Goal: Task Accomplishment & Management: Use online tool/utility

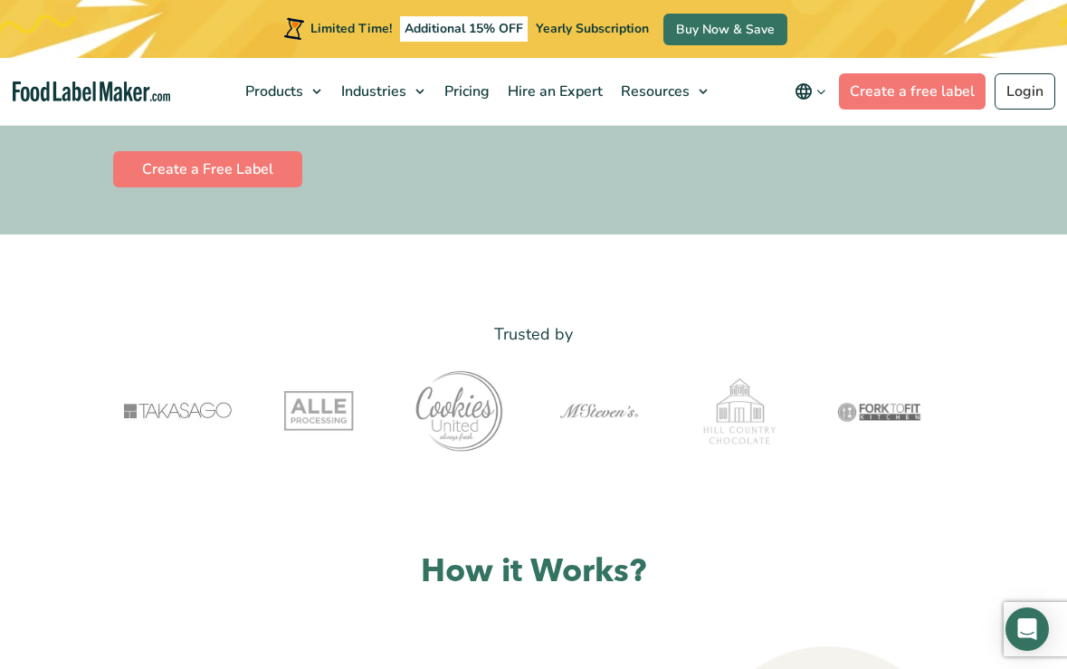
scroll to position [524, 0]
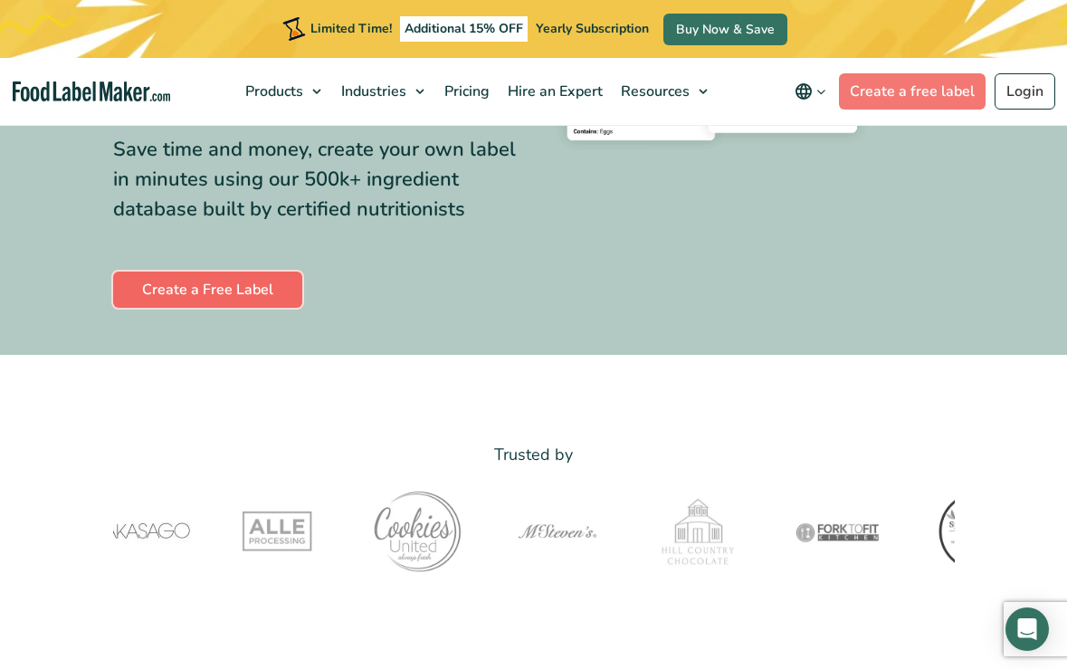
click at [195, 288] on link "Create a Free Label" at bounding box center [207, 289] width 189 height 36
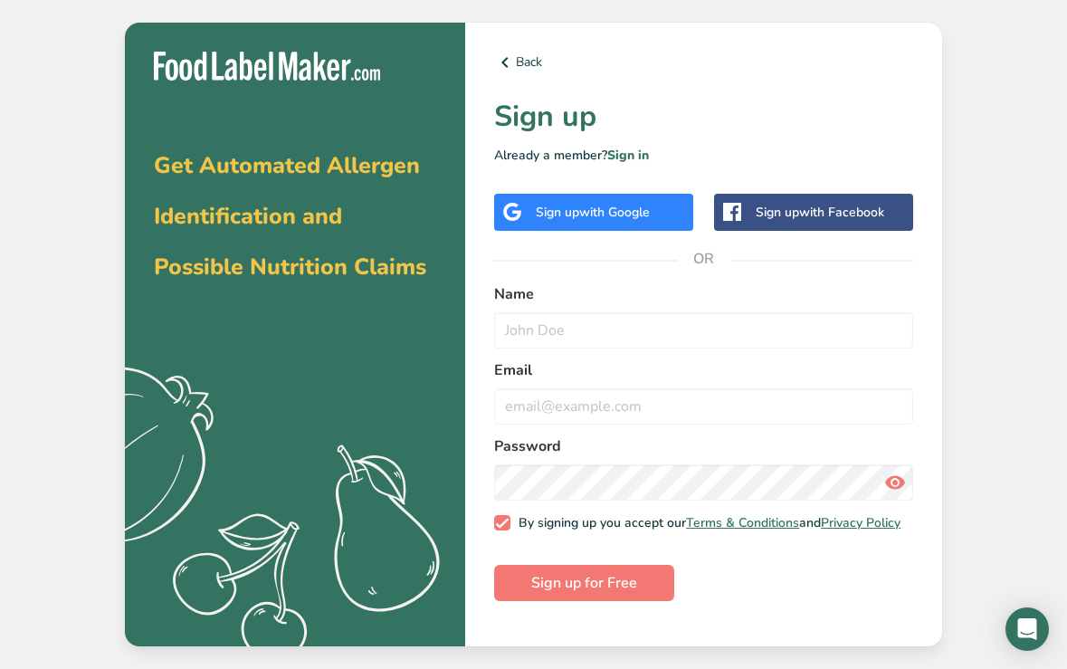
click at [612, 217] on span "with Google" at bounding box center [614, 212] width 71 height 17
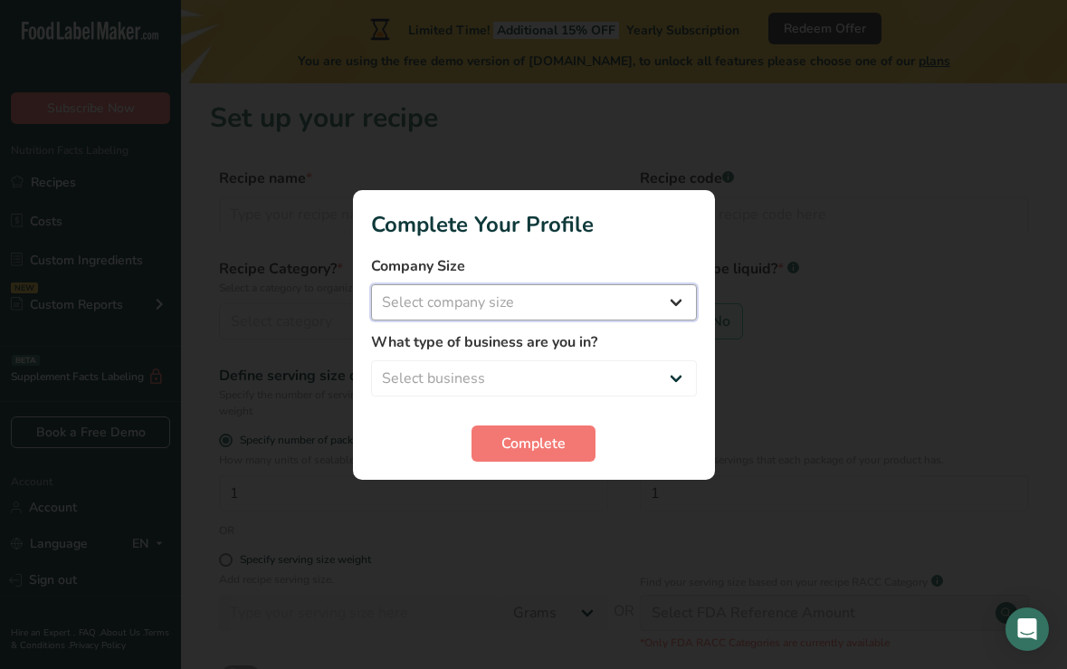
click at [591, 294] on select "Select company size Fewer than 10 Employees 10 to 50 Employees 51 to 500 Employ…" at bounding box center [534, 302] width 326 height 36
select select "2"
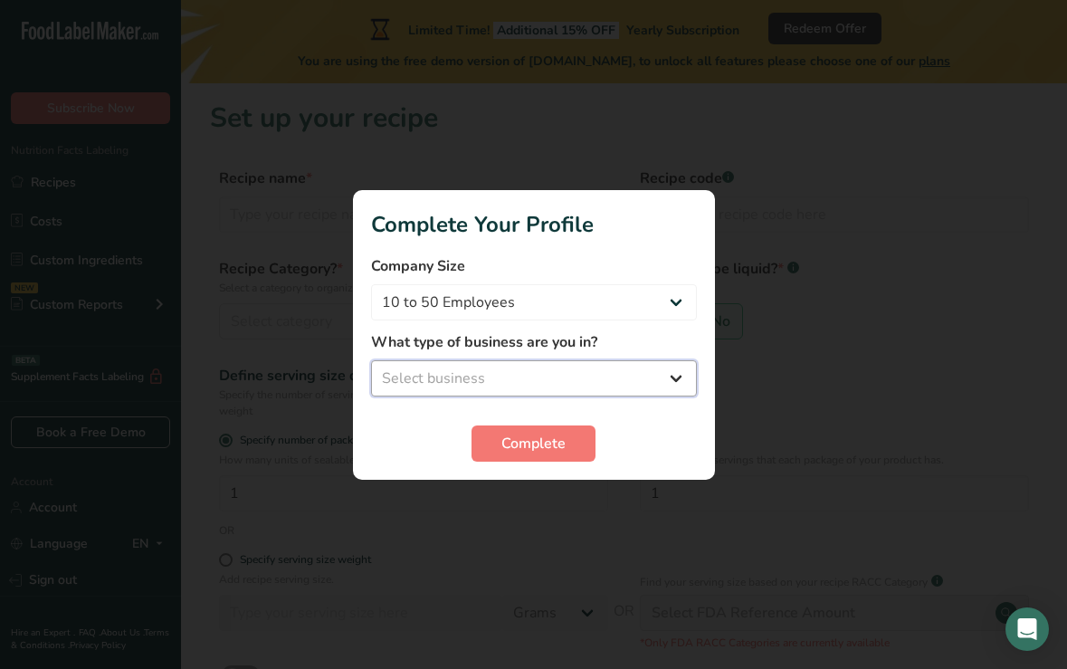
click at [599, 364] on select "Select business Packaged Food Manufacturer Restaurant & Cafe Bakery Meal Plans …" at bounding box center [534, 378] width 326 height 36
select select "1"
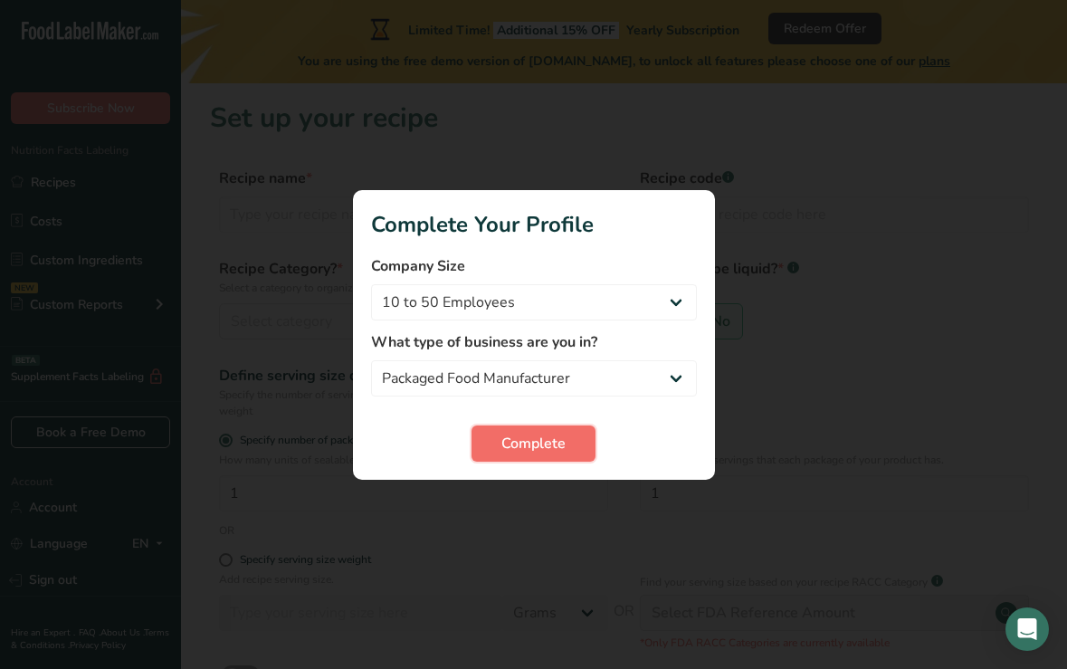
click at [560, 433] on span "Complete" at bounding box center [533, 444] width 64 height 22
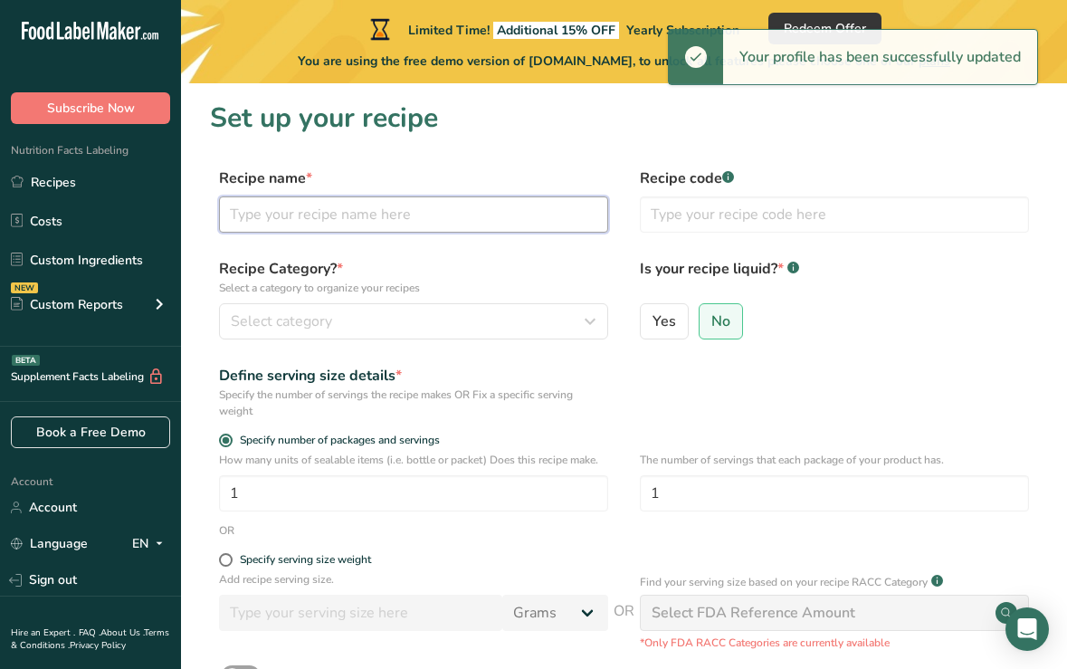
click at [441, 224] on input "text" at bounding box center [413, 214] width 389 height 36
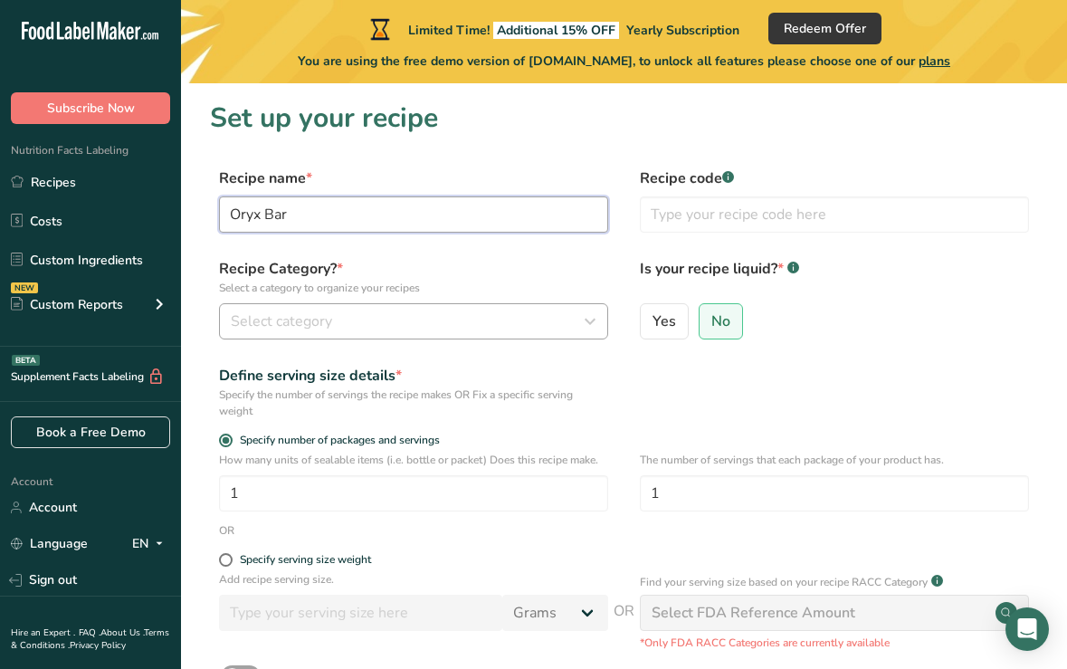
type input "Oryx Bar"
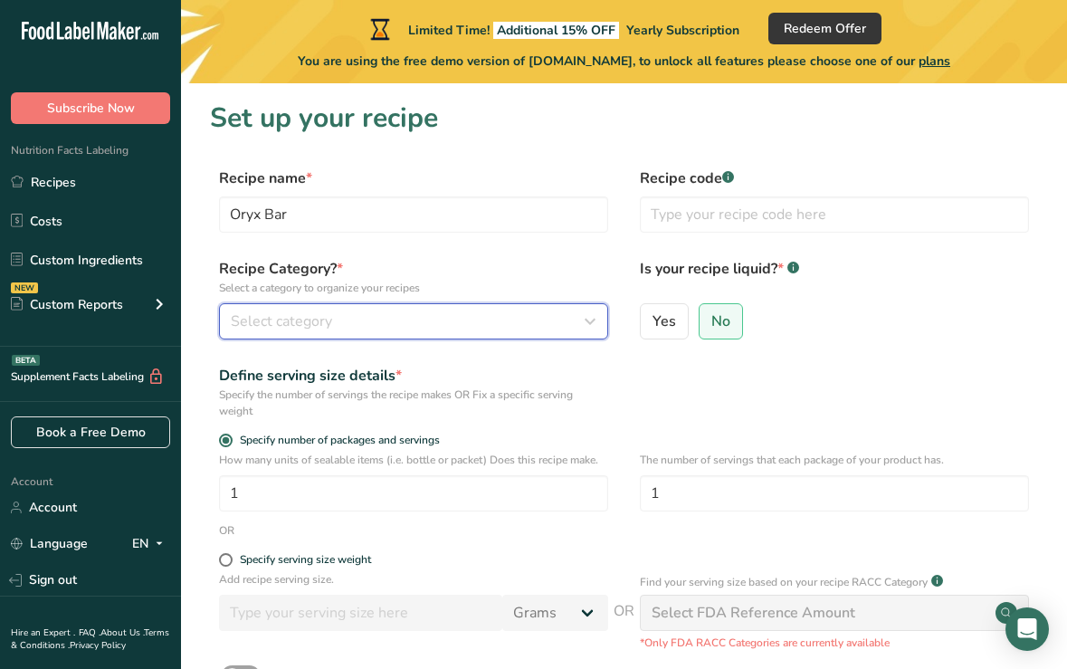
click at [327, 319] on span "Select category" at bounding box center [281, 321] width 101 height 22
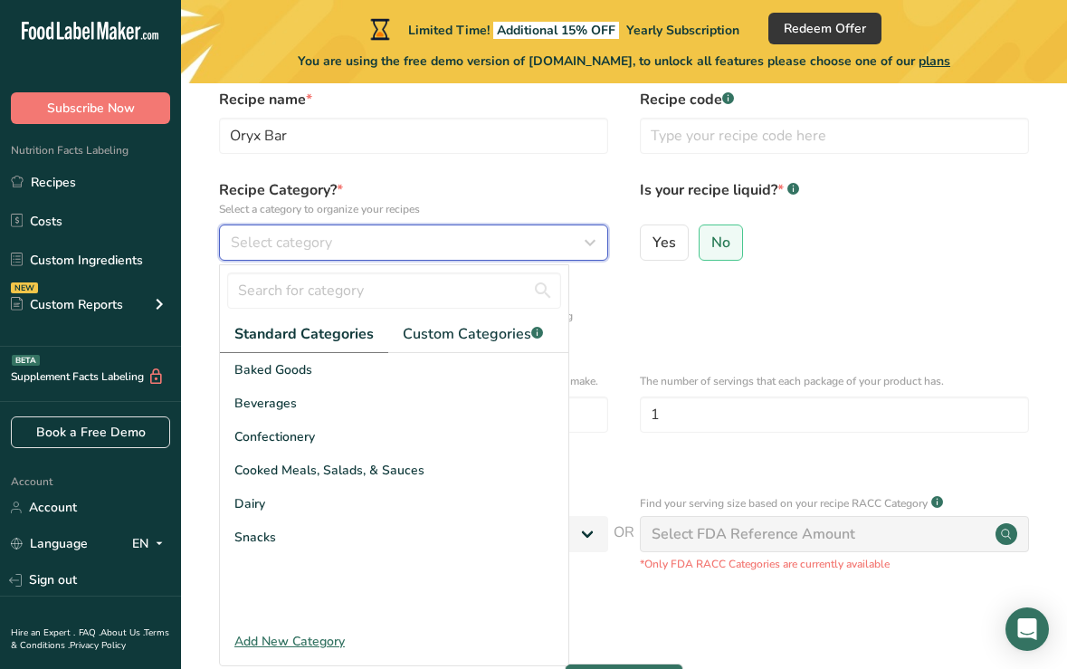
scroll to position [108, 0]
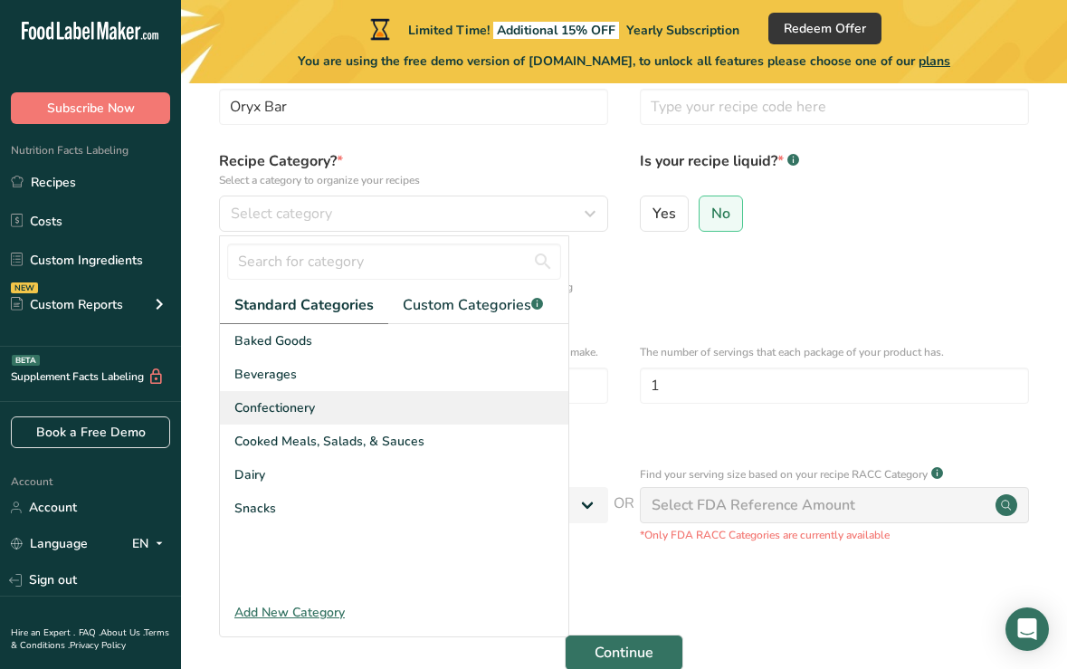
click at [307, 413] on span "Confectionery" at bounding box center [274, 407] width 81 height 19
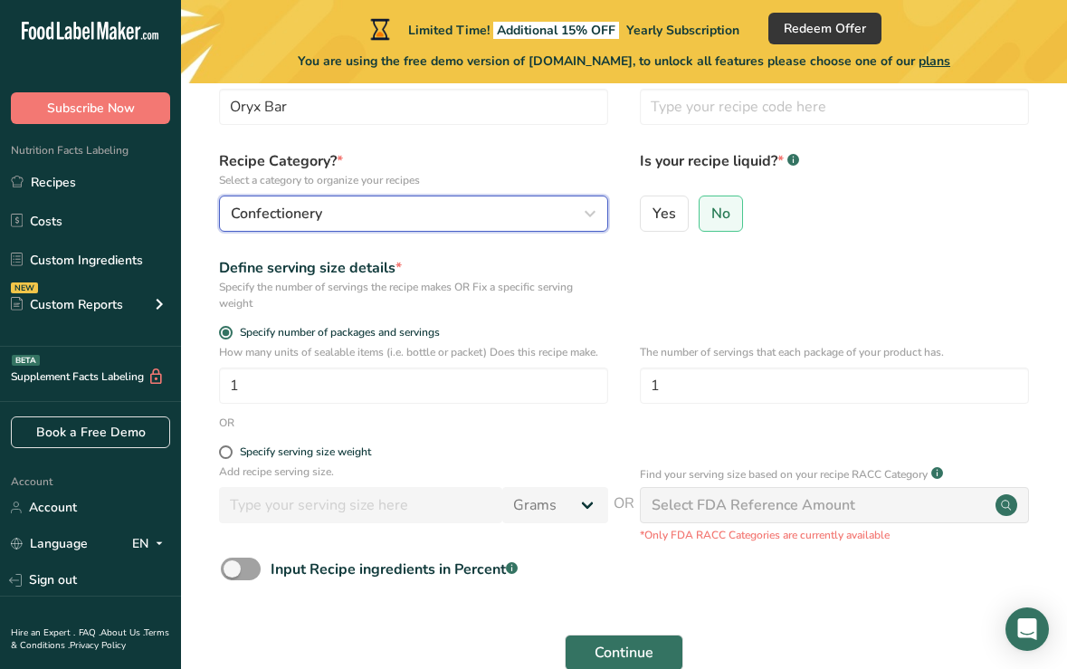
click at [308, 223] on span "Confectionery" at bounding box center [276, 214] width 91 height 22
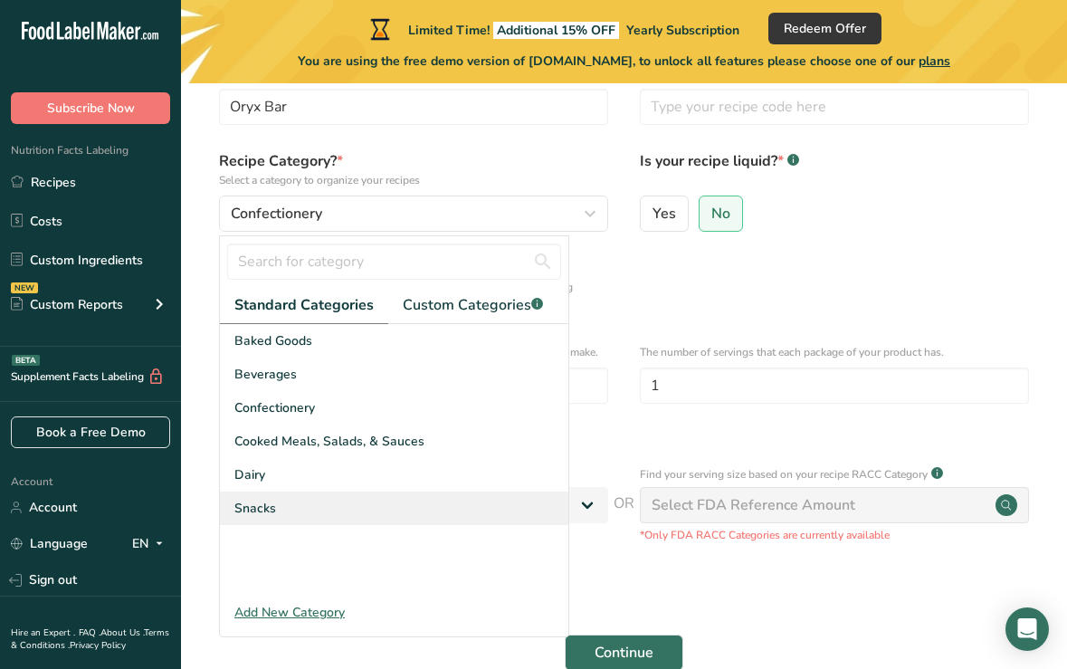
click at [332, 503] on div "Snacks" at bounding box center [394, 507] width 348 height 33
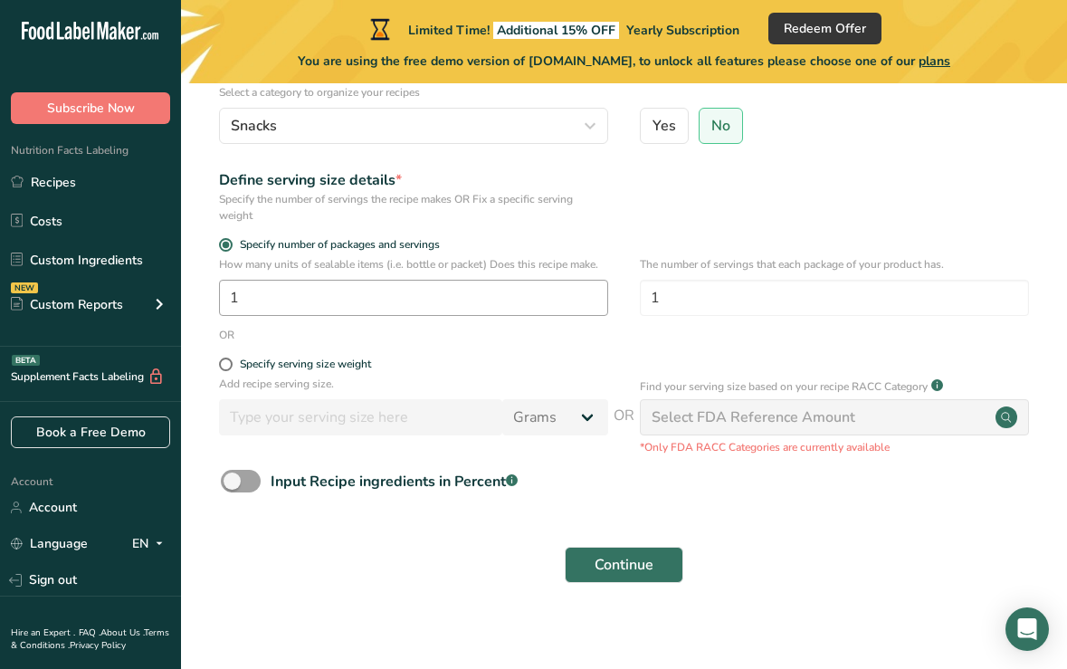
scroll to position [197, 0]
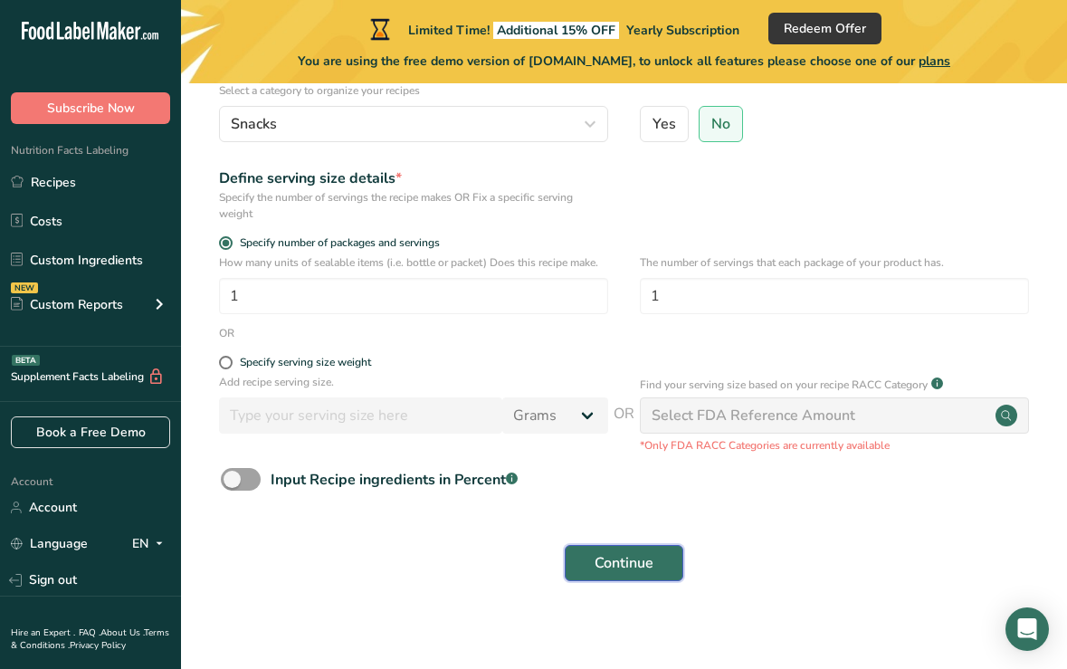
click at [633, 574] on button "Continue" at bounding box center [624, 563] width 119 height 36
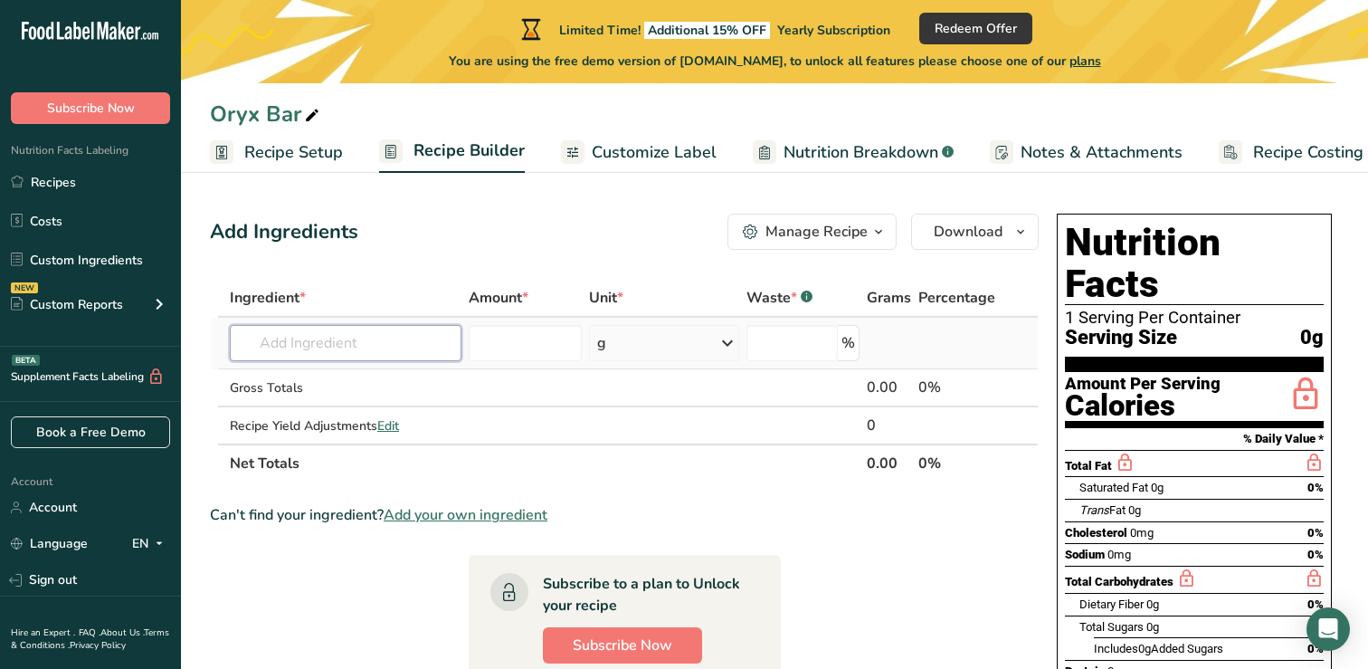
click at [294, 347] on input "text" at bounding box center [346, 343] width 232 height 36
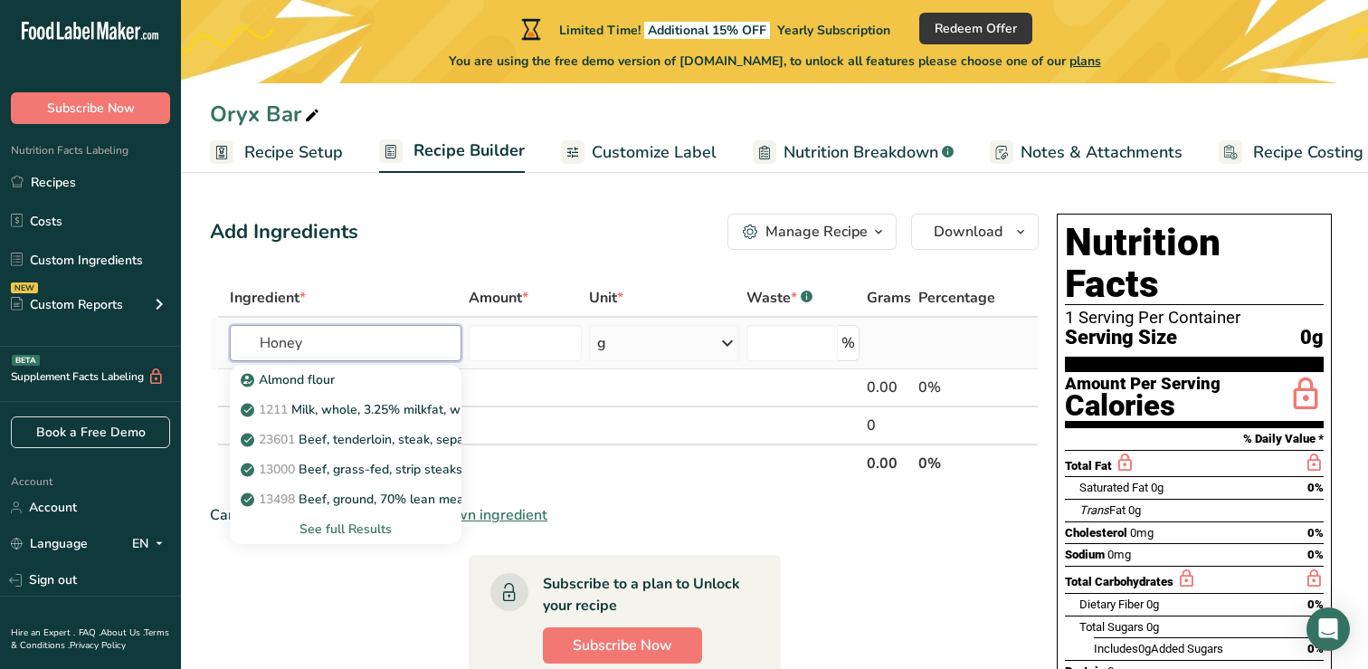
type input "Honey"
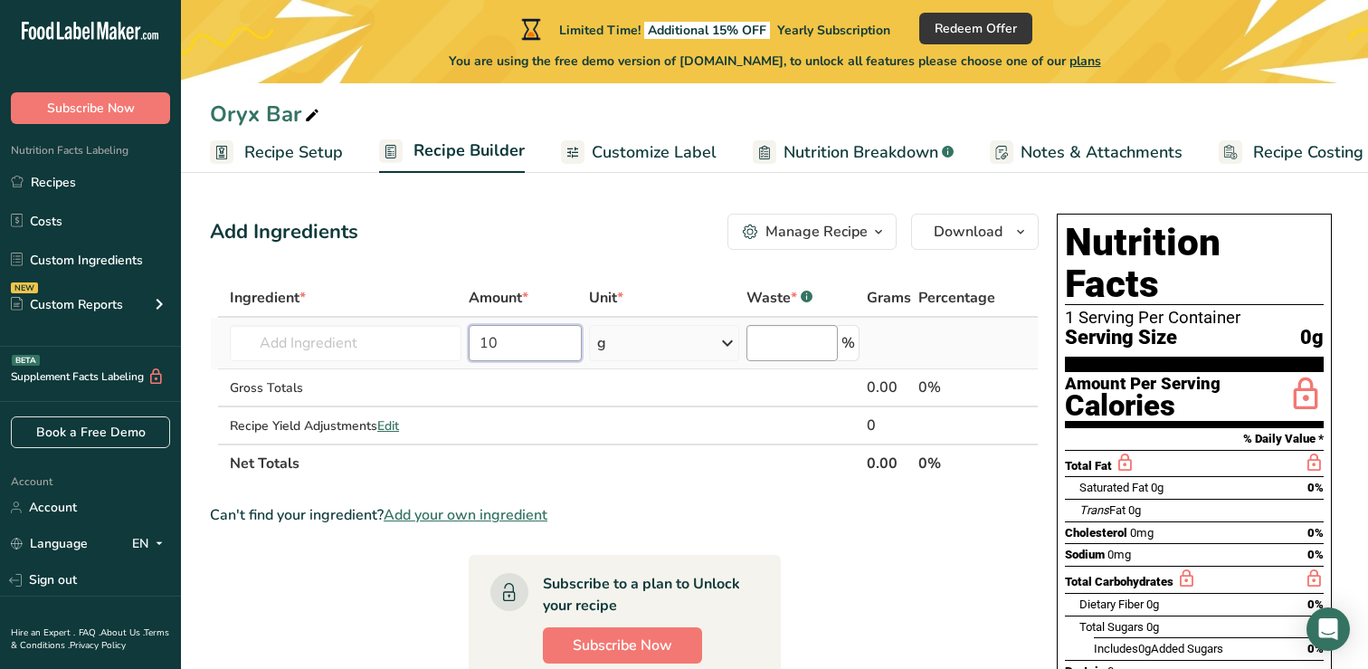
type input "10"
click at [775, 354] on input "number" at bounding box center [792, 343] width 91 height 36
type input "0"
click at [754, 496] on section "Ingredient * Amount * Unit * Waste * .a-a{fill:#347362;}.b-a{fill:#fff;} Grams …" at bounding box center [624, 622] width 829 height 686
click at [347, 346] on input "text" at bounding box center [346, 343] width 232 height 36
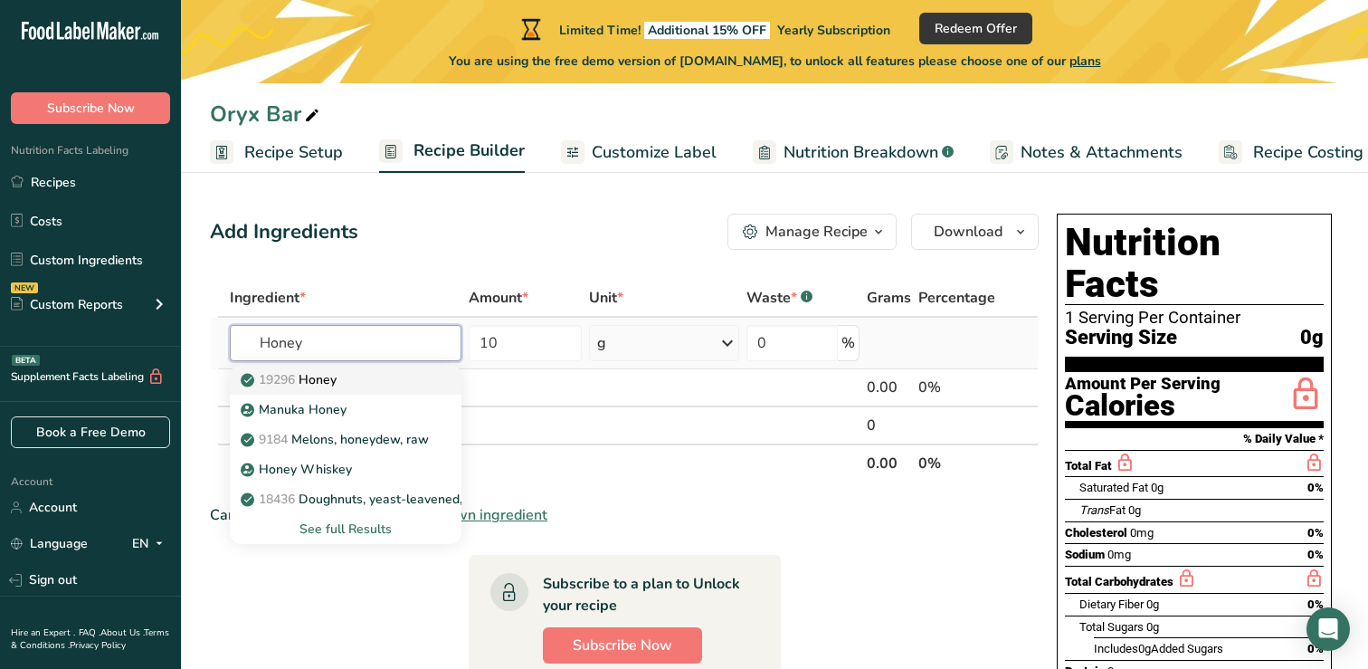
type input "Honey"
click at [351, 377] on div "19296 Honey" at bounding box center [331, 379] width 174 height 19
type input "Honey"
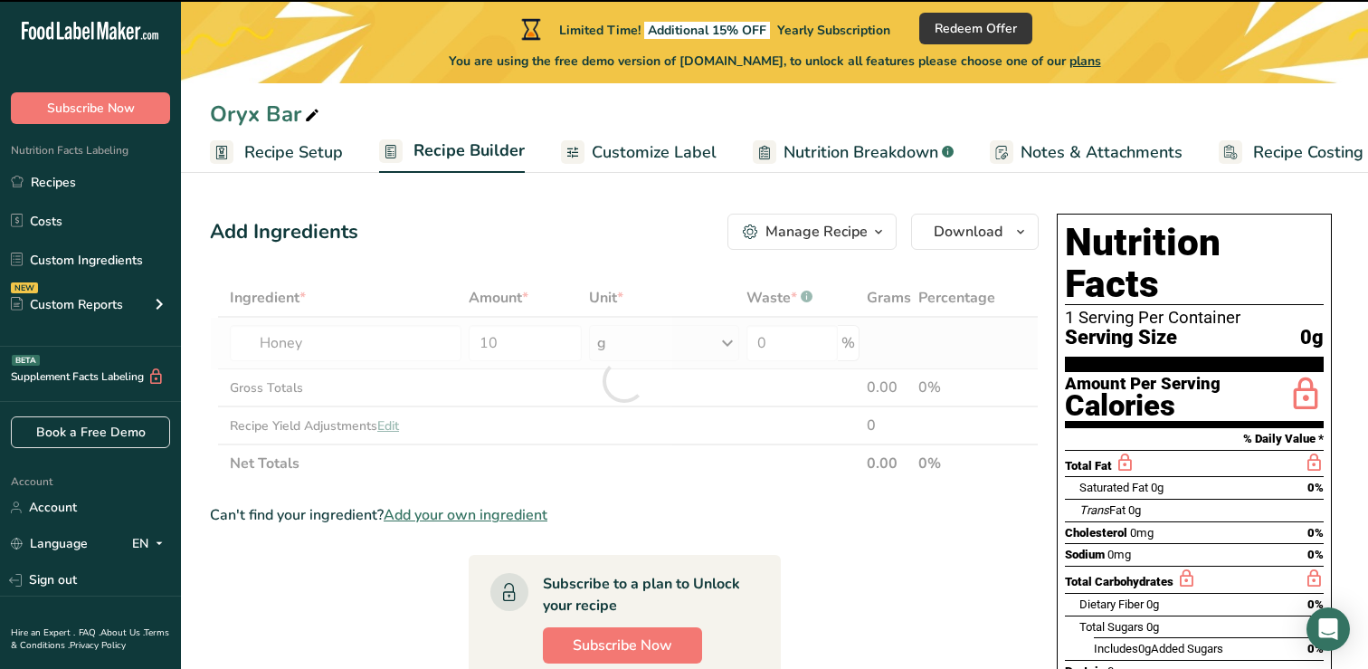
type input "0"
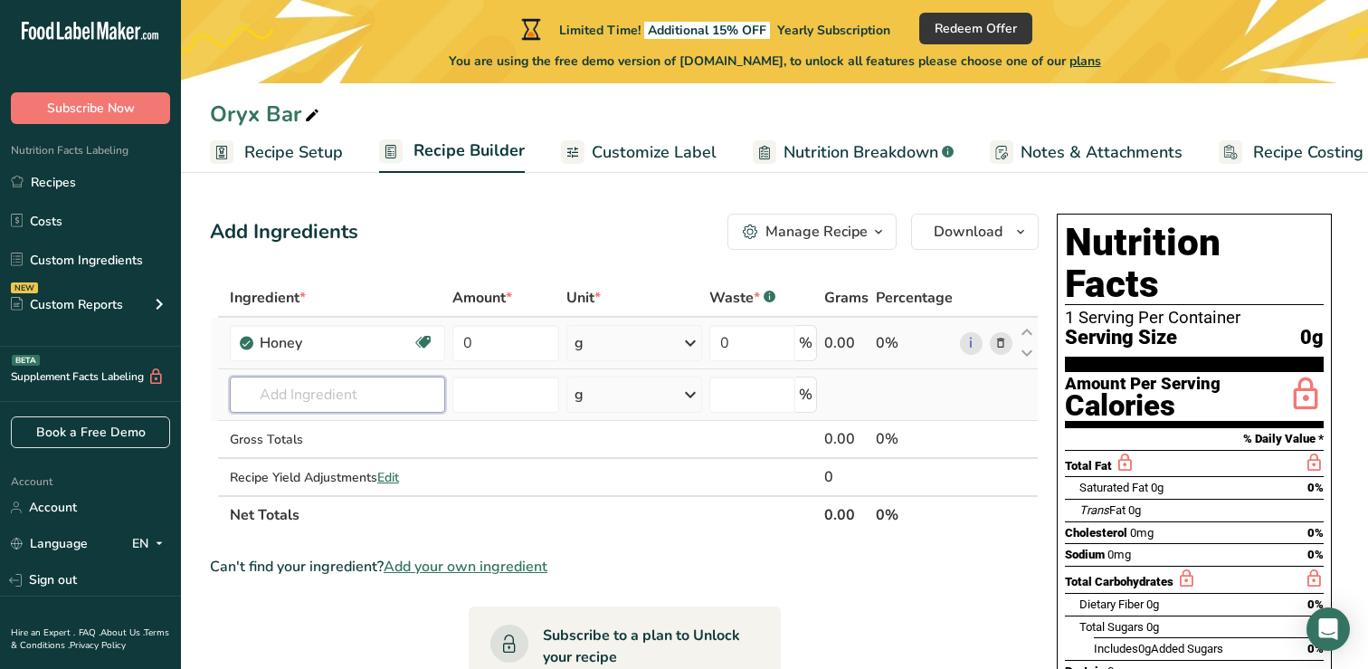
click at [300, 390] on input "text" at bounding box center [337, 394] width 215 height 36
type input "Coconut milk powder"
click at [342, 460] on div "Add your own ingredient" at bounding box center [337, 461] width 186 height 19
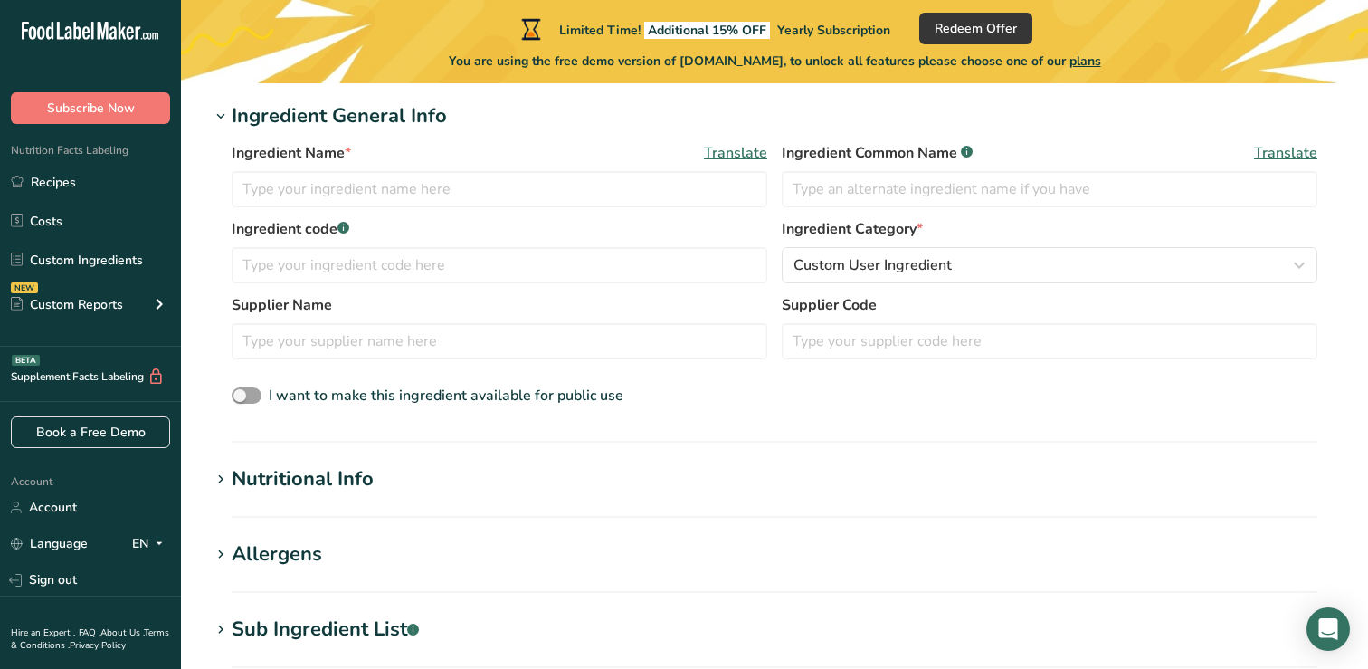
scroll to position [368, 0]
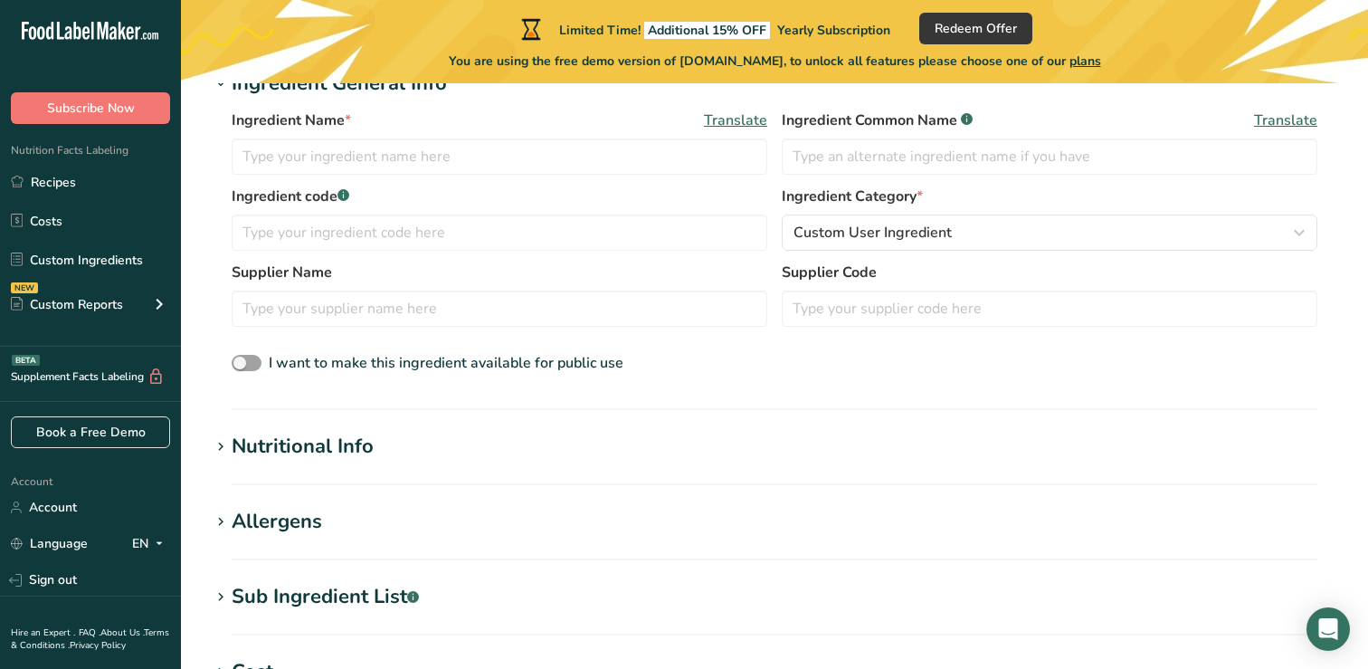
click at [243, 445] on div "Nutritional Info" at bounding box center [303, 447] width 142 height 30
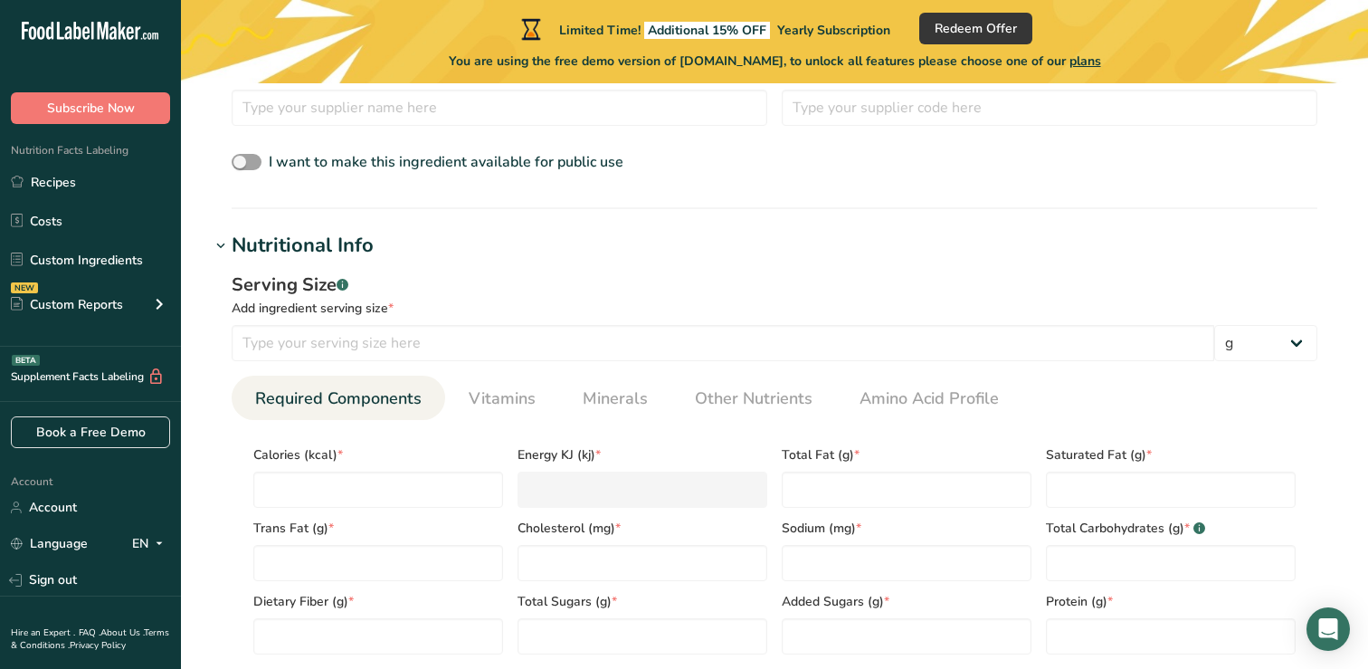
scroll to position [570, 0]
click at [284, 239] on div "Nutritional Info" at bounding box center [303, 245] width 142 height 30
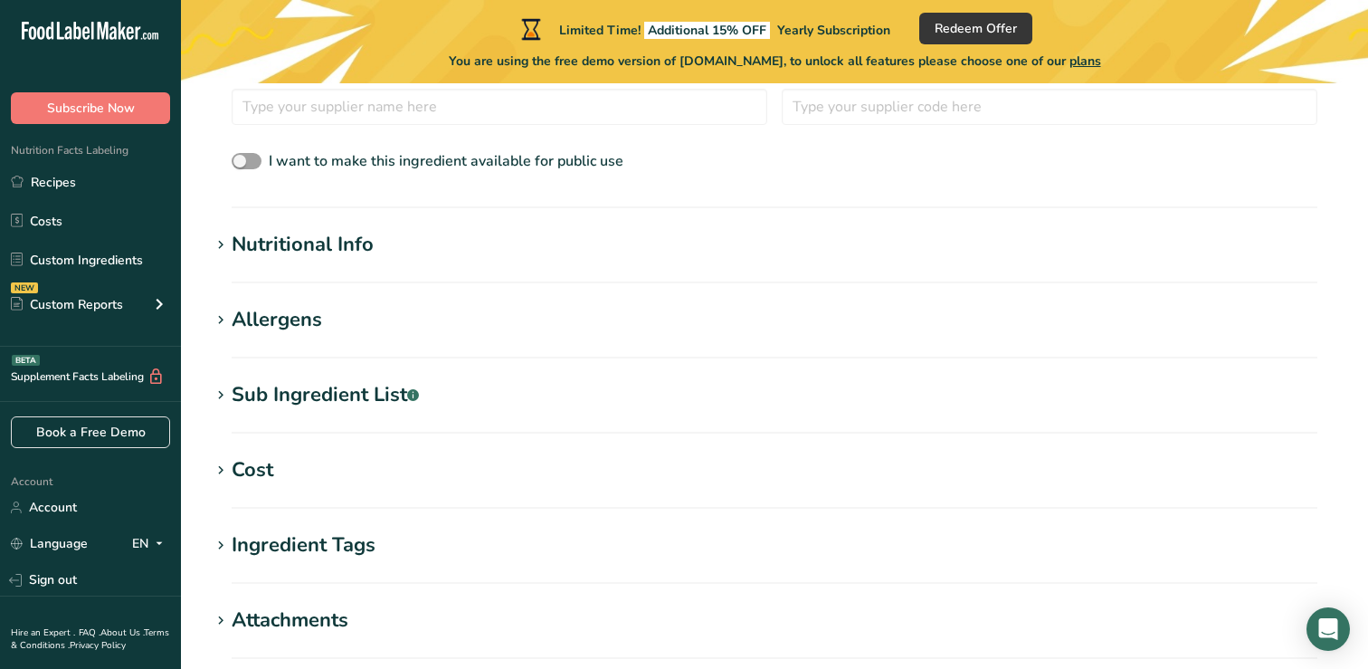
scroll to position [653, 0]
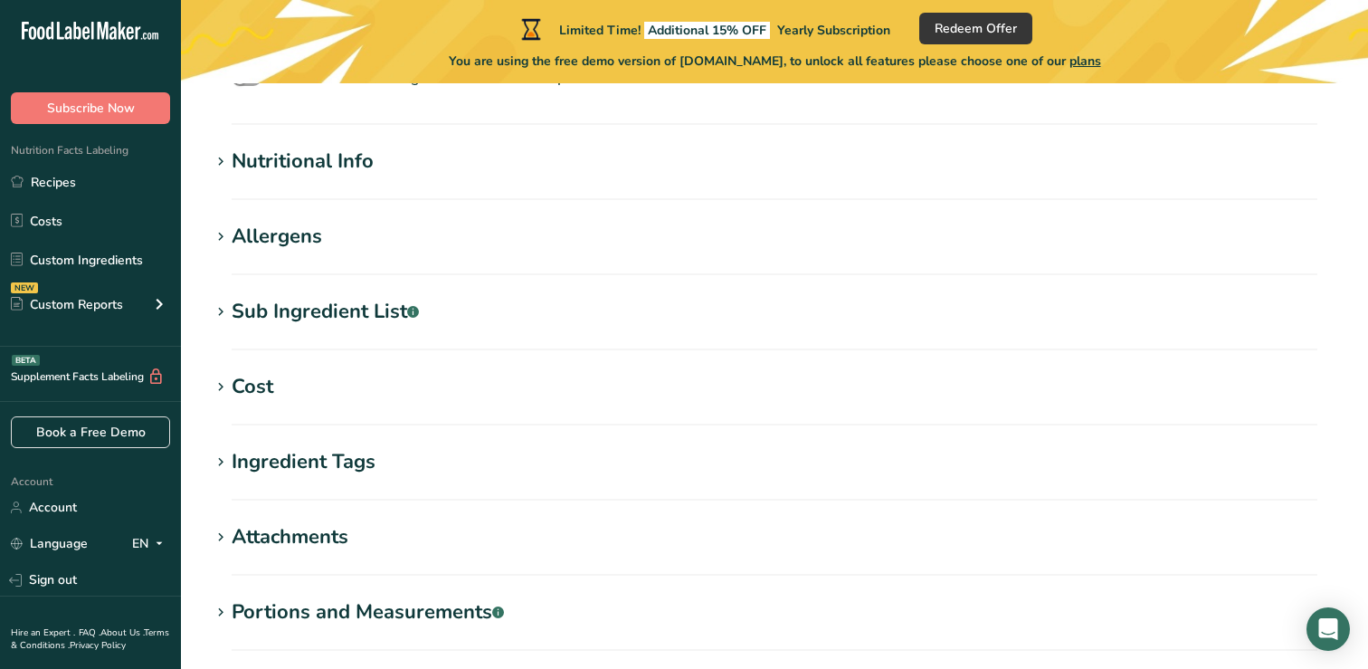
click at [284, 241] on div "Allergens" at bounding box center [277, 237] width 90 height 30
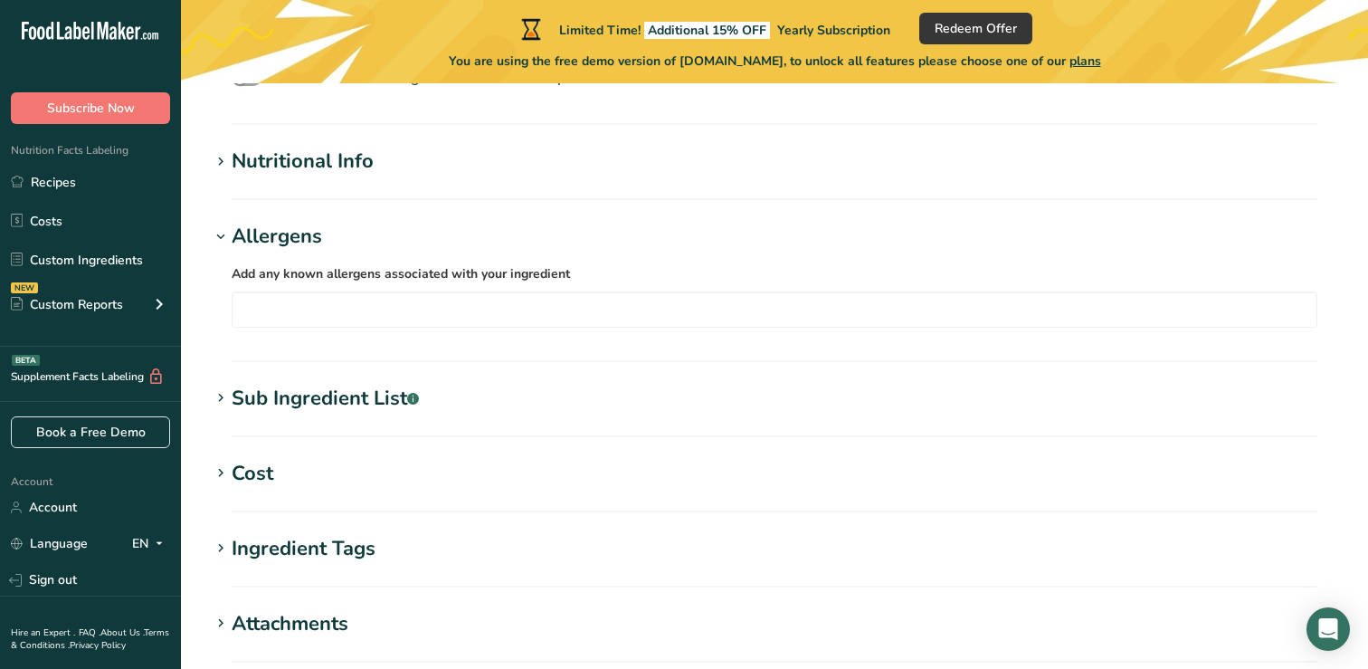
click at [284, 241] on div "Allergens" at bounding box center [277, 237] width 90 height 30
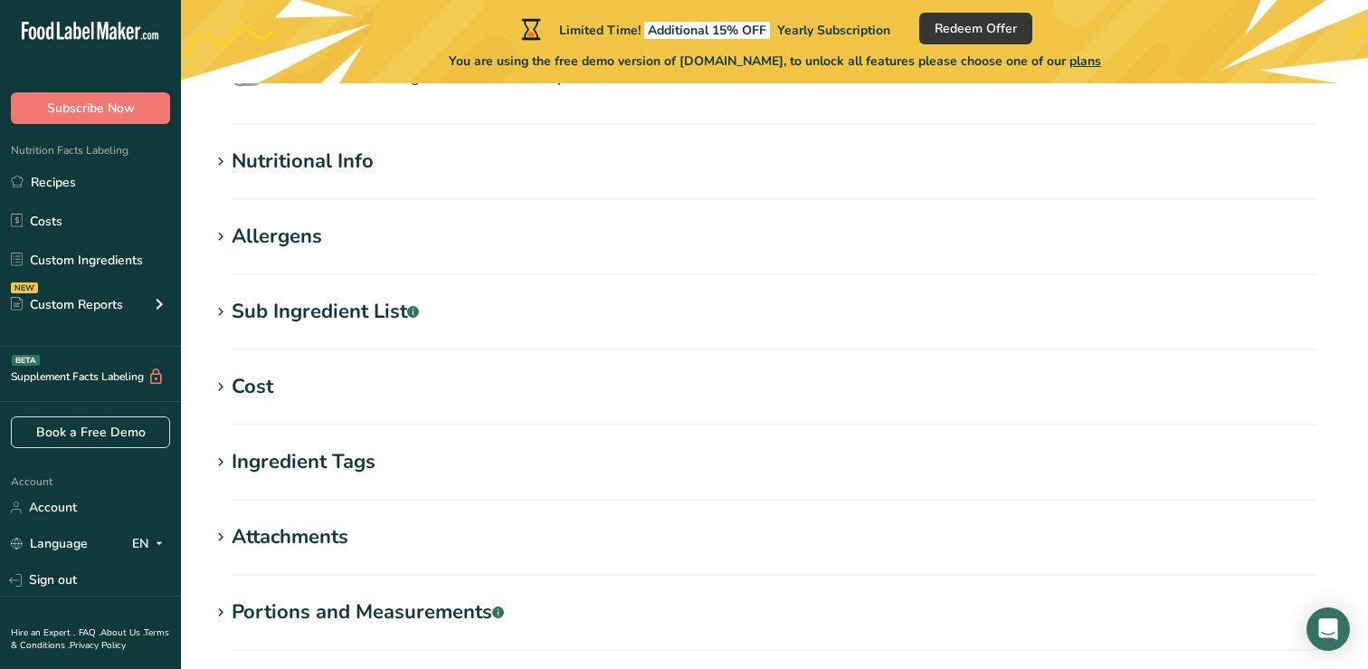
click at [284, 325] on div "Sub Ingredient List .a-a{fill:#347362;}.b-a{fill:#fff;}" at bounding box center [325, 312] width 187 height 30
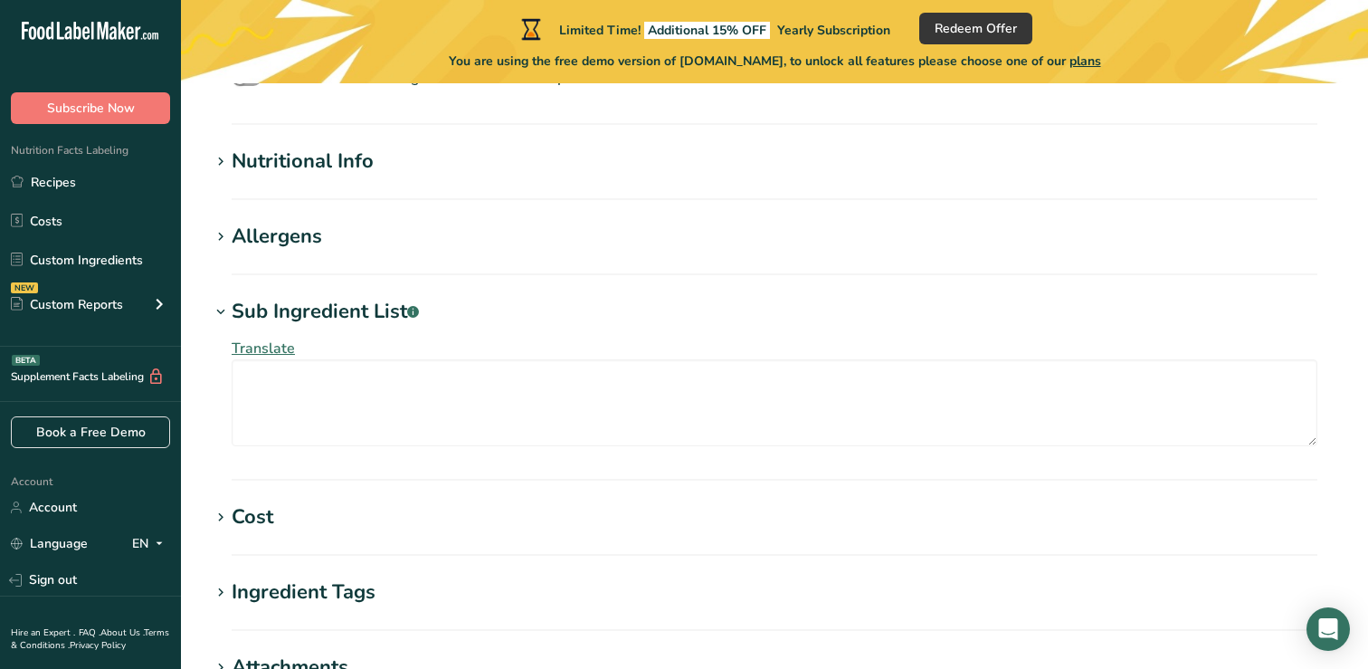
click at [284, 325] on div "Sub Ingredient List .a-a{fill:#347362;}.b-a{fill:#fff;}" at bounding box center [325, 312] width 187 height 30
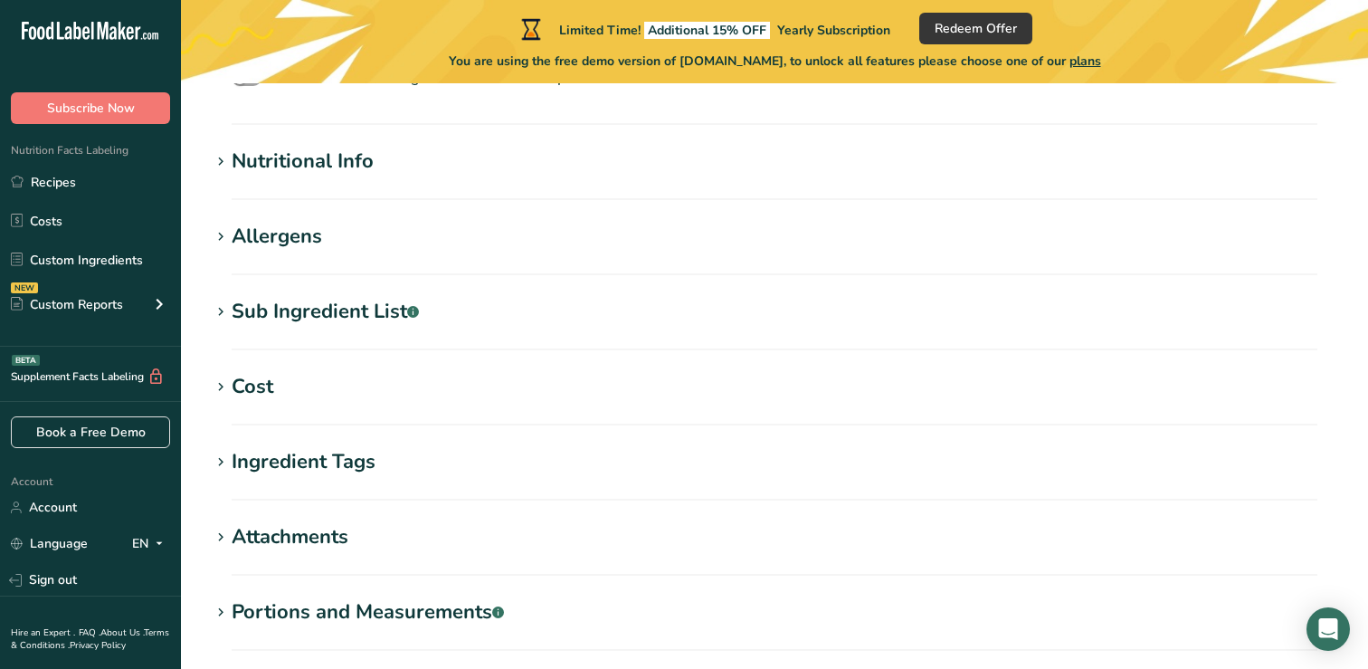
click at [291, 391] on h1 "Cost" at bounding box center [774, 387] width 1129 height 30
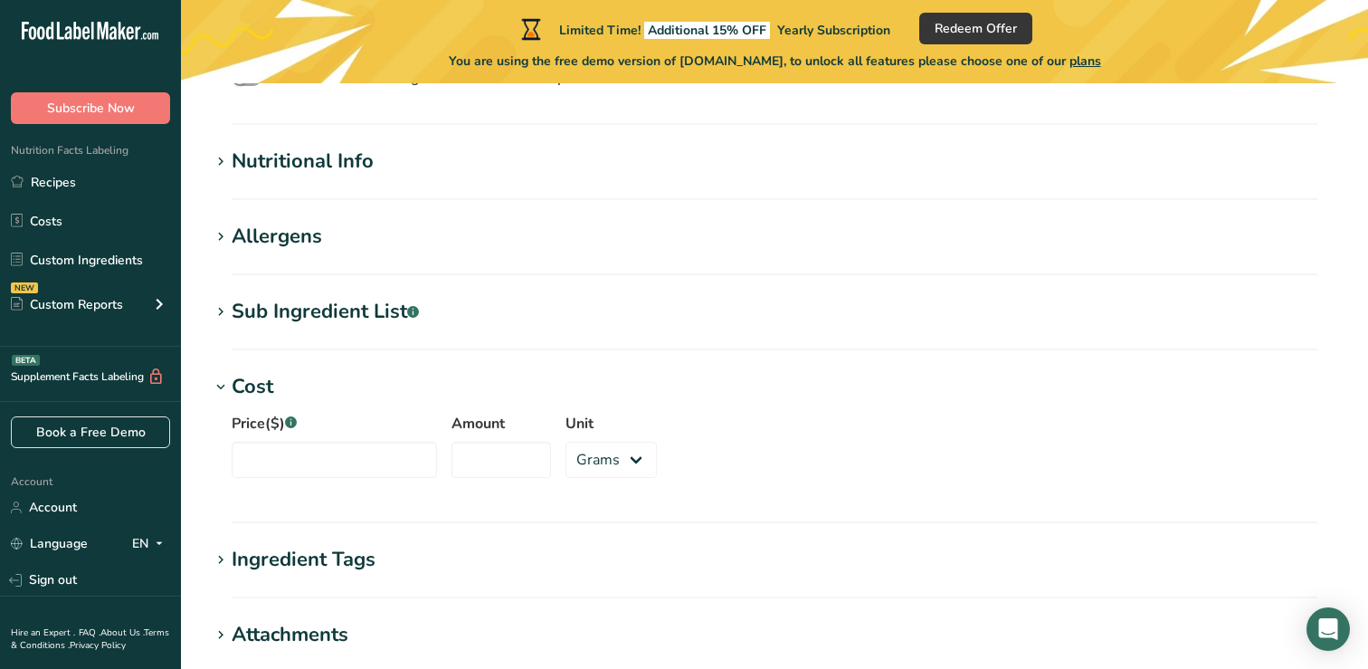
click at [291, 391] on h1 "Cost" at bounding box center [774, 387] width 1129 height 30
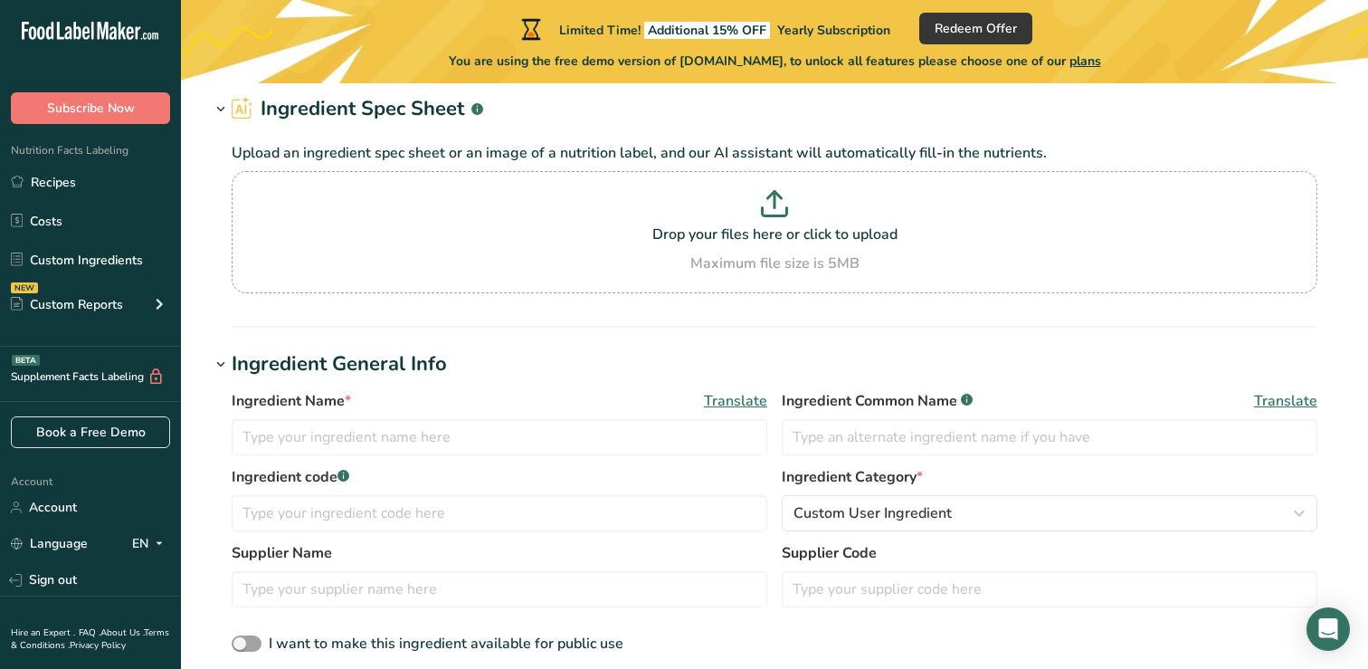
scroll to position [0, 0]
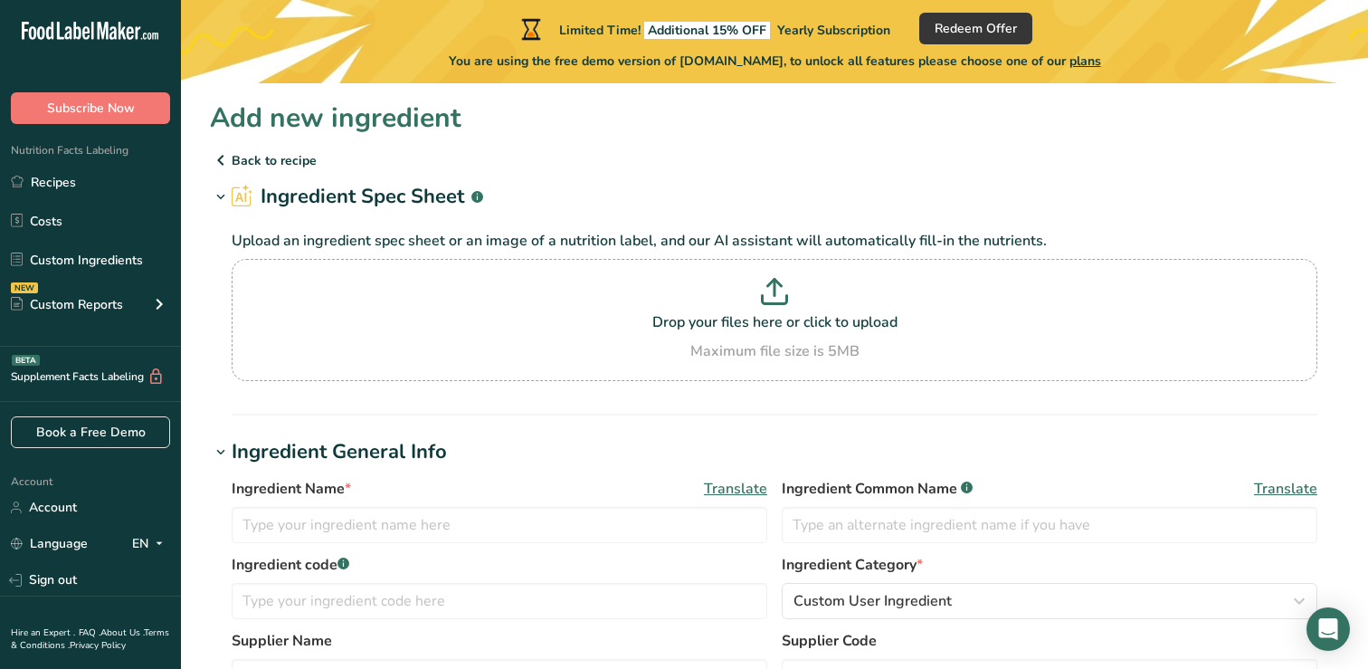
click at [255, 161] on p "Back to recipe" at bounding box center [774, 160] width 1129 height 22
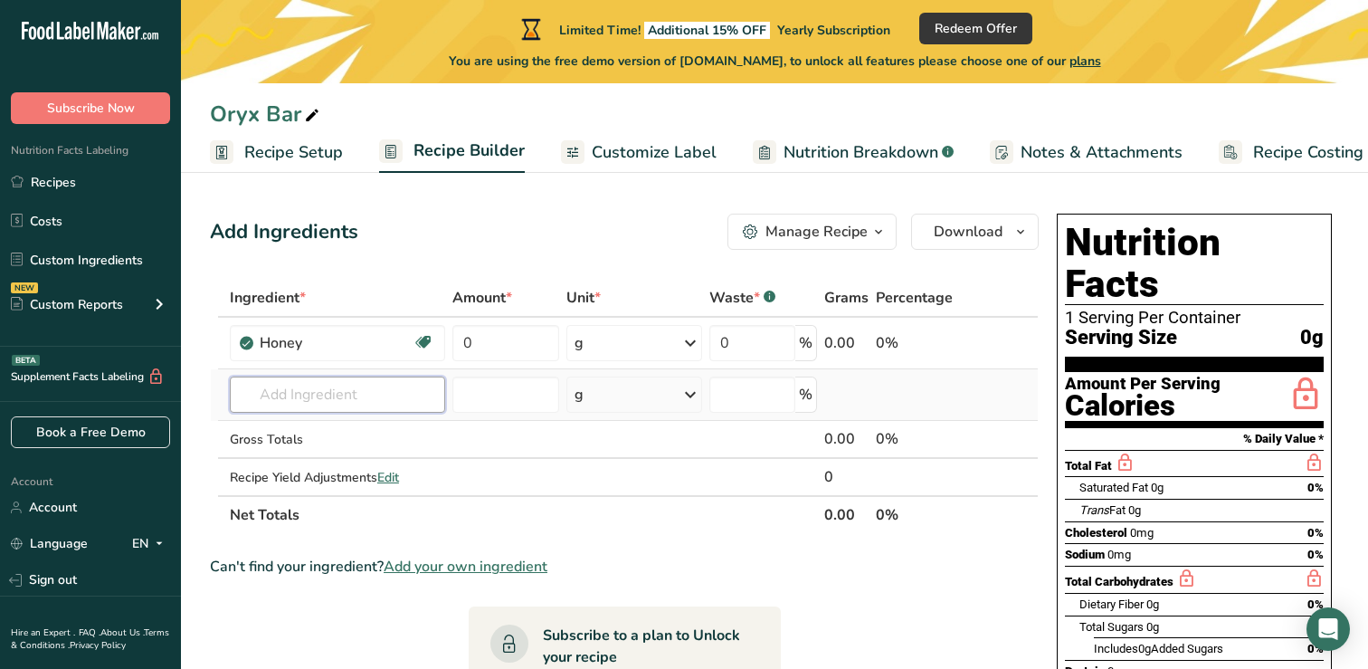
click at [372, 398] on input "text" at bounding box center [337, 394] width 215 height 36
type input "Coconut milk powder"
click at [386, 428] on p "Coconut Milk Powder (Vegan China)" at bounding box center [356, 431] width 224 height 19
type input "Coconut Milk Powder (Vegan China)"
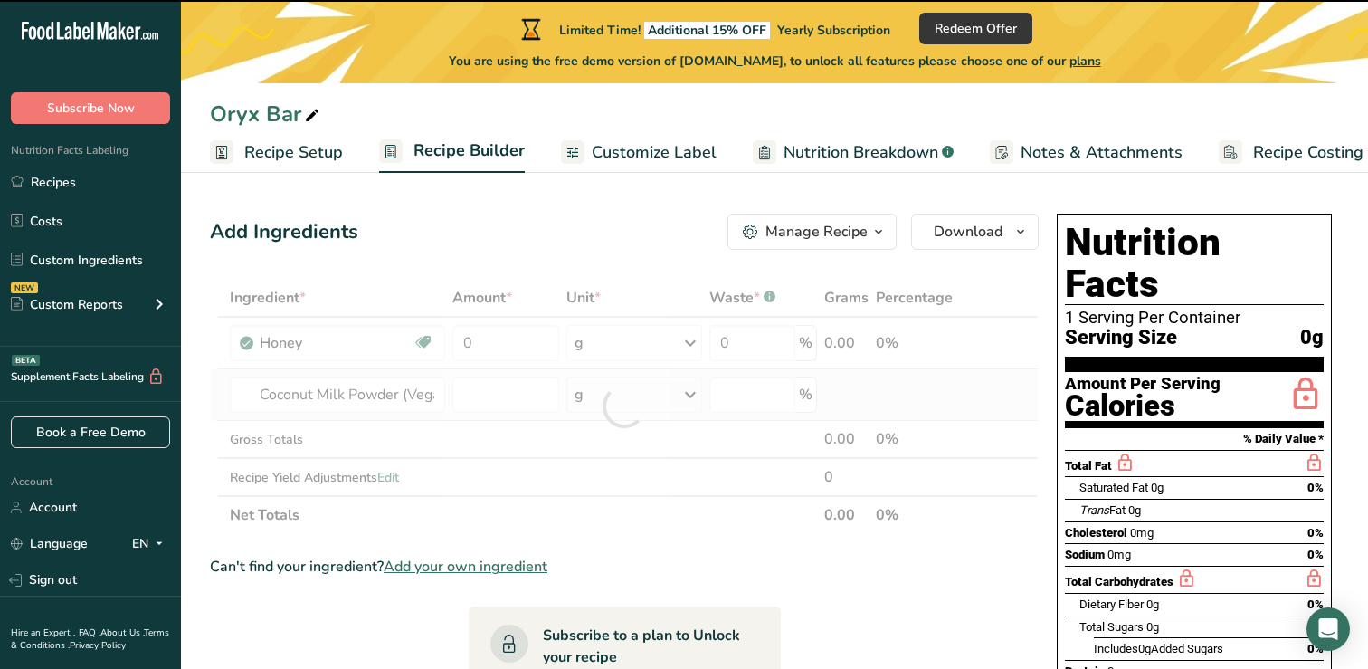
type input "0"
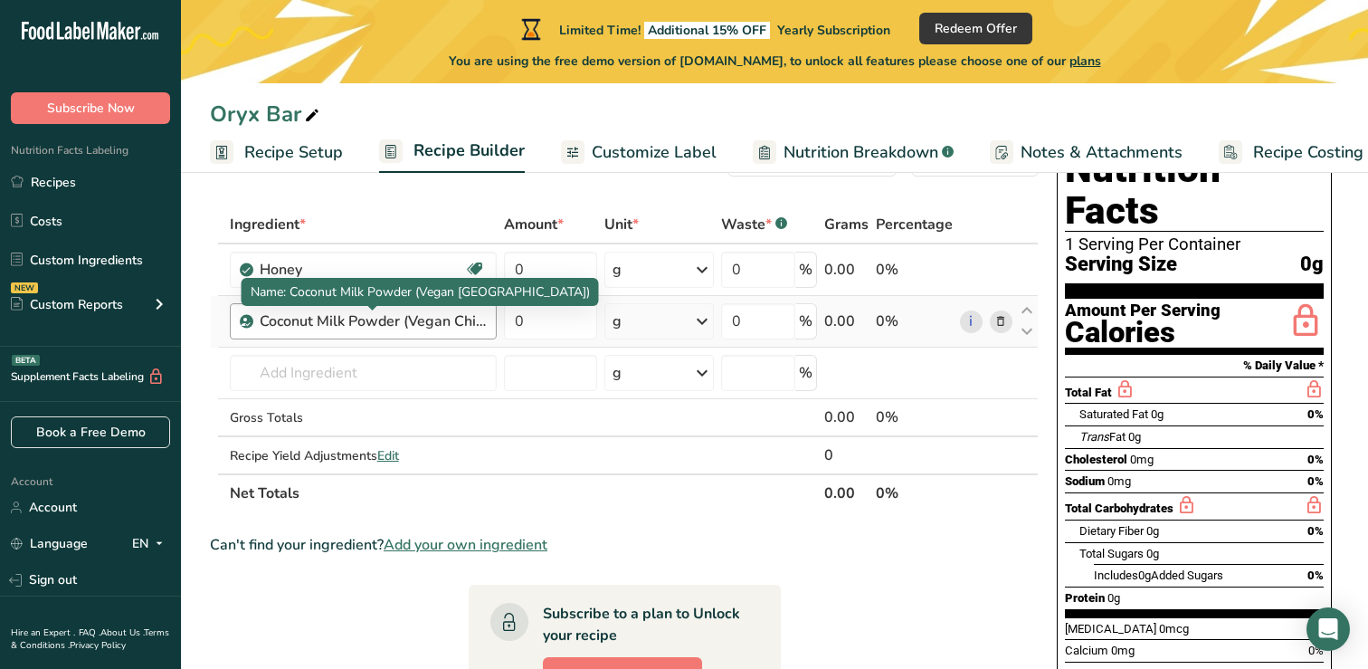
scroll to position [77, 0]
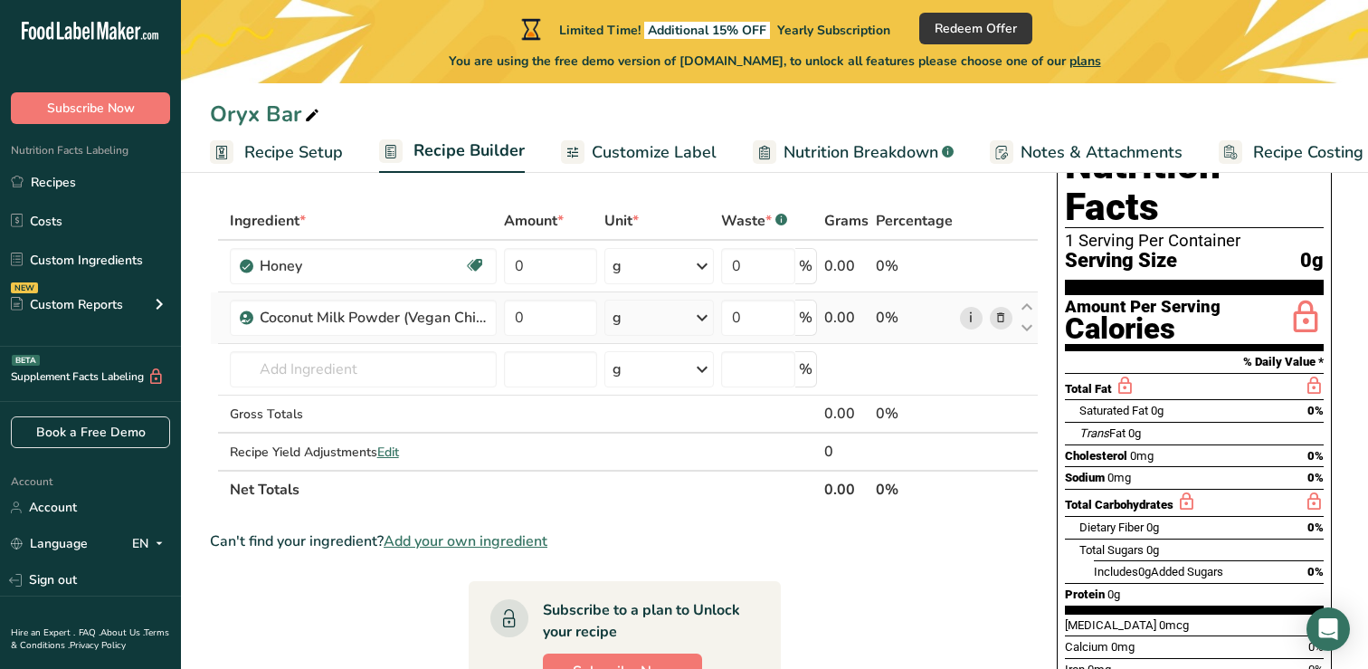
click at [975, 324] on link "i" at bounding box center [971, 318] width 23 height 23
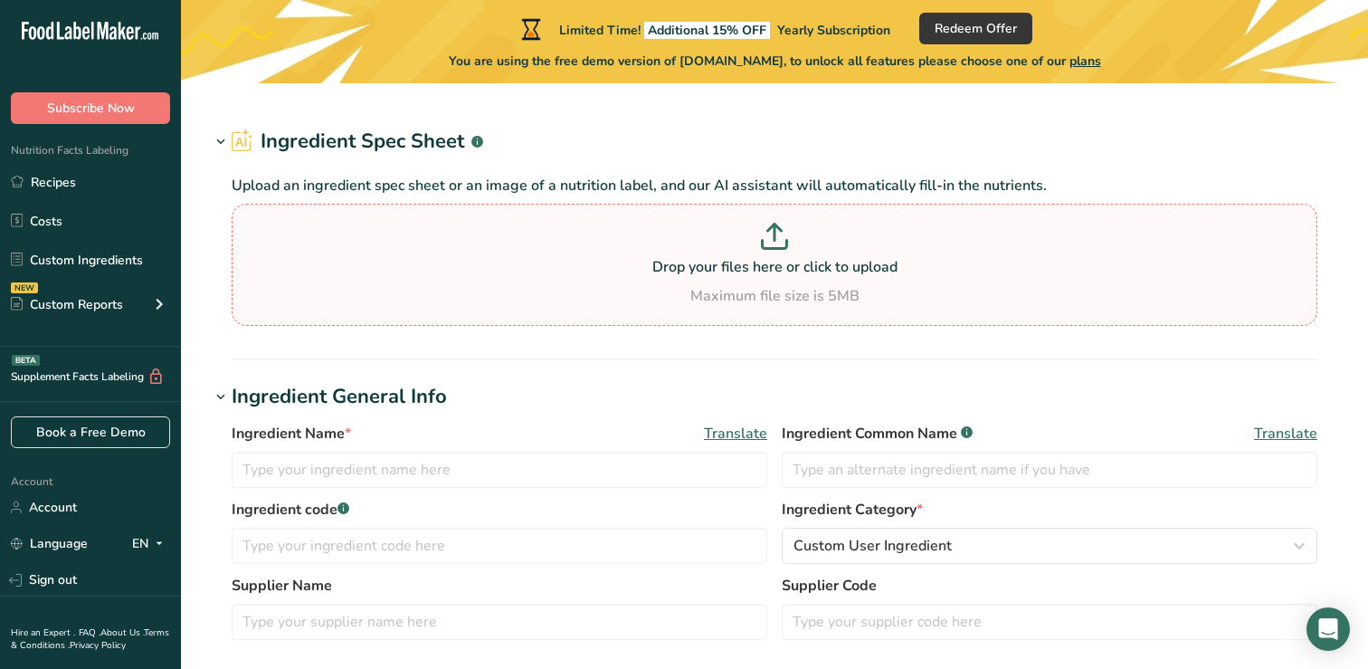
type input "Coconut Milk Powder (Vegan China)"
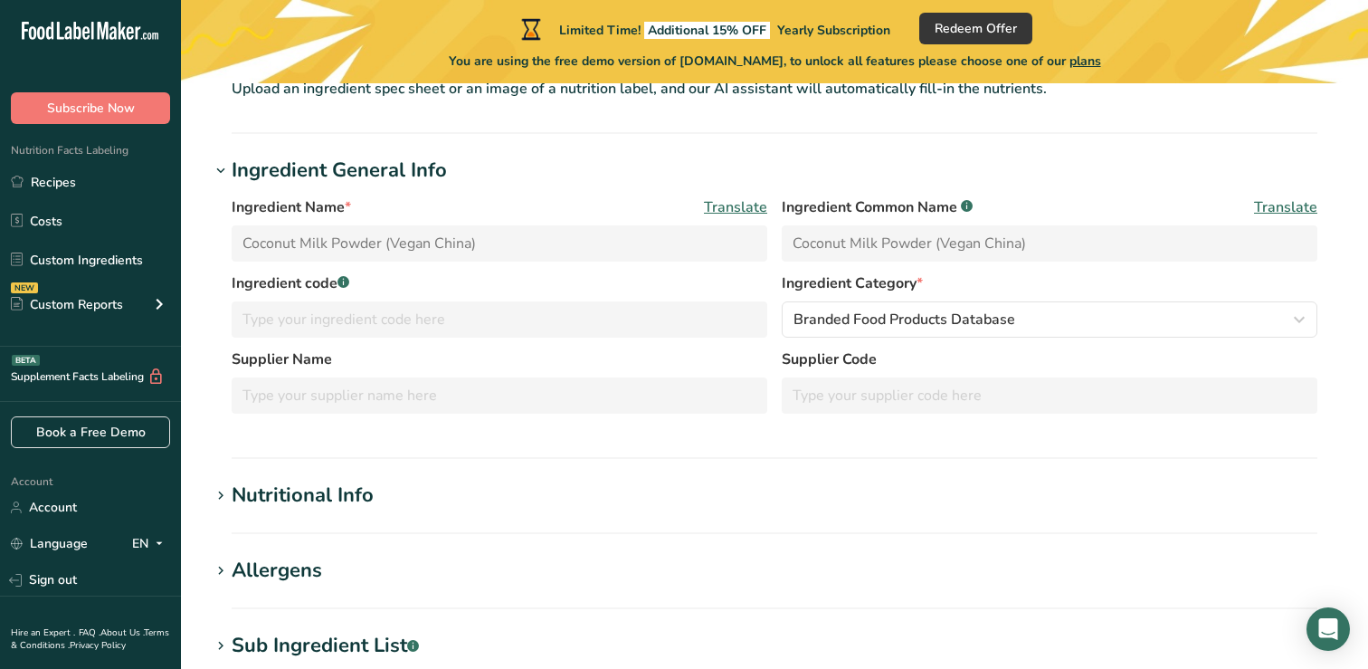
scroll to position [139, 0]
click at [525, 512] on section "Nutritional Info Required Components Vitamins Minerals Other Nutrients Amino Ac…" at bounding box center [774, 505] width 1129 height 53
click at [375, 500] on h1 "Nutritional Info" at bounding box center [774, 494] width 1129 height 30
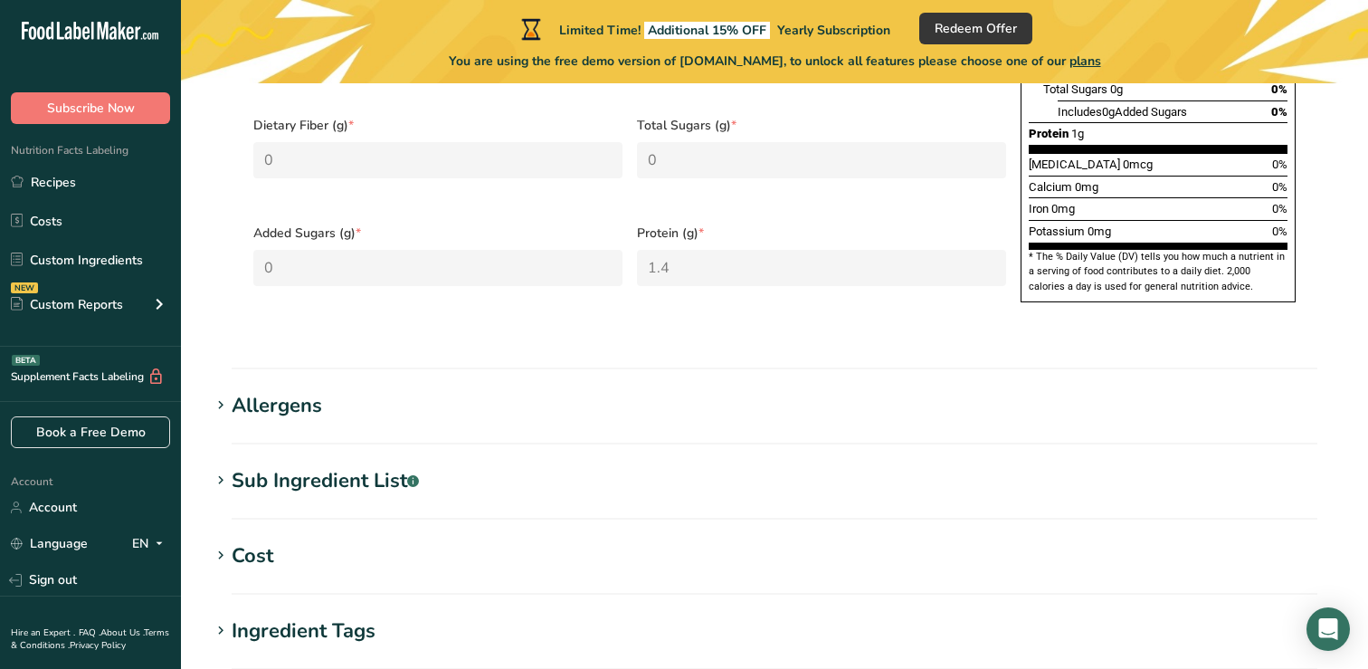
scroll to position [1058, 0]
click at [284, 390] on div "Allergens" at bounding box center [277, 405] width 90 height 30
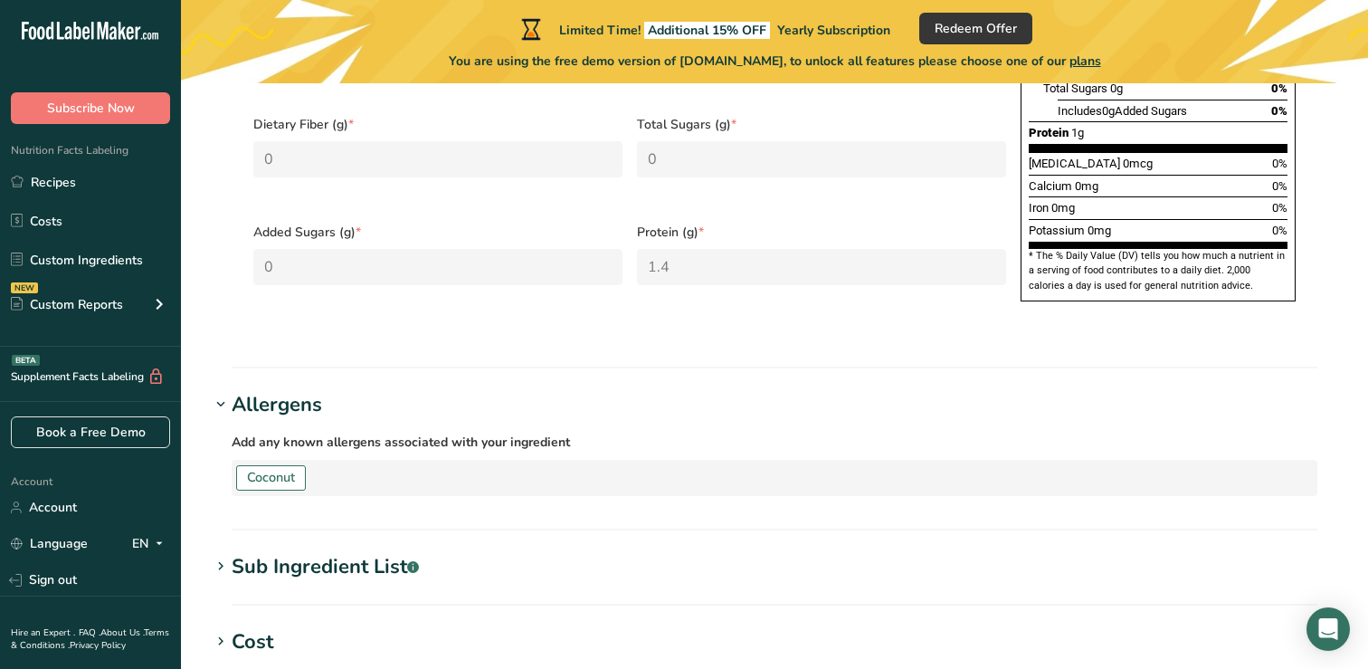
click at [298, 552] on div "Sub Ingredient List .a-a{fill:#347362;}.b-a{fill:#fff;}" at bounding box center [325, 567] width 187 height 30
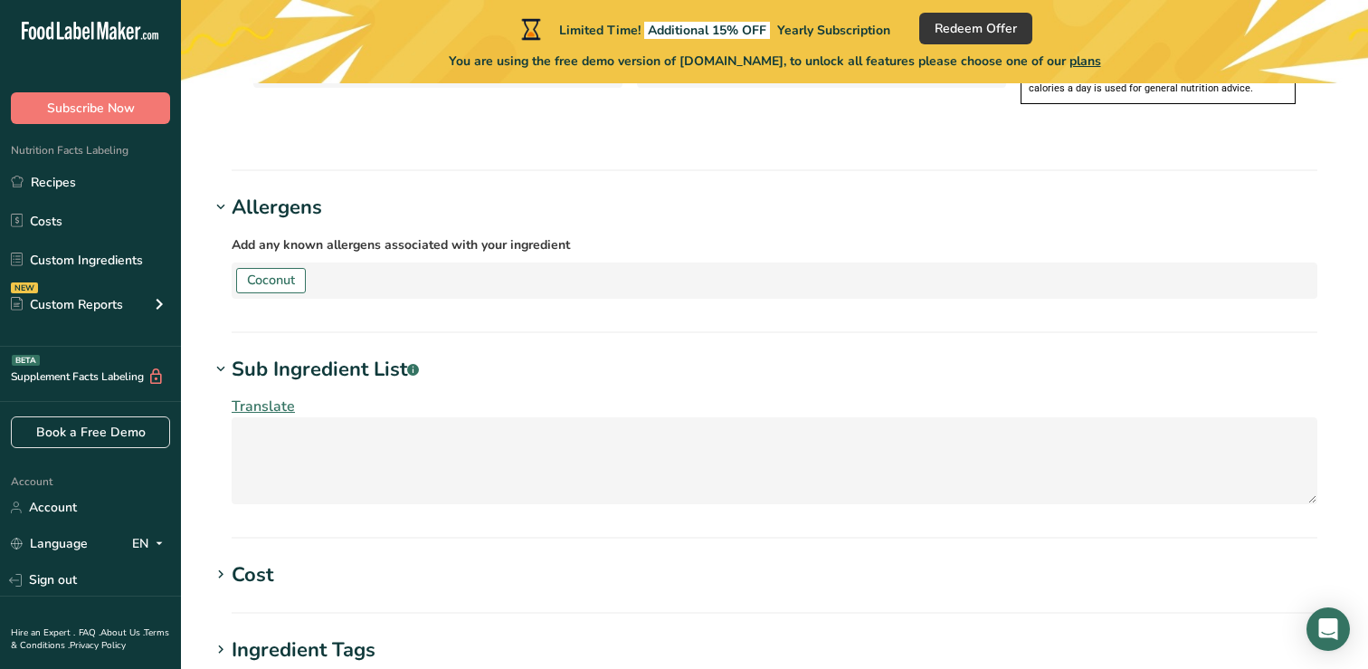
scroll to position [1253, 0]
click at [271, 398] on span "Translate" at bounding box center [263, 408] width 63 height 20
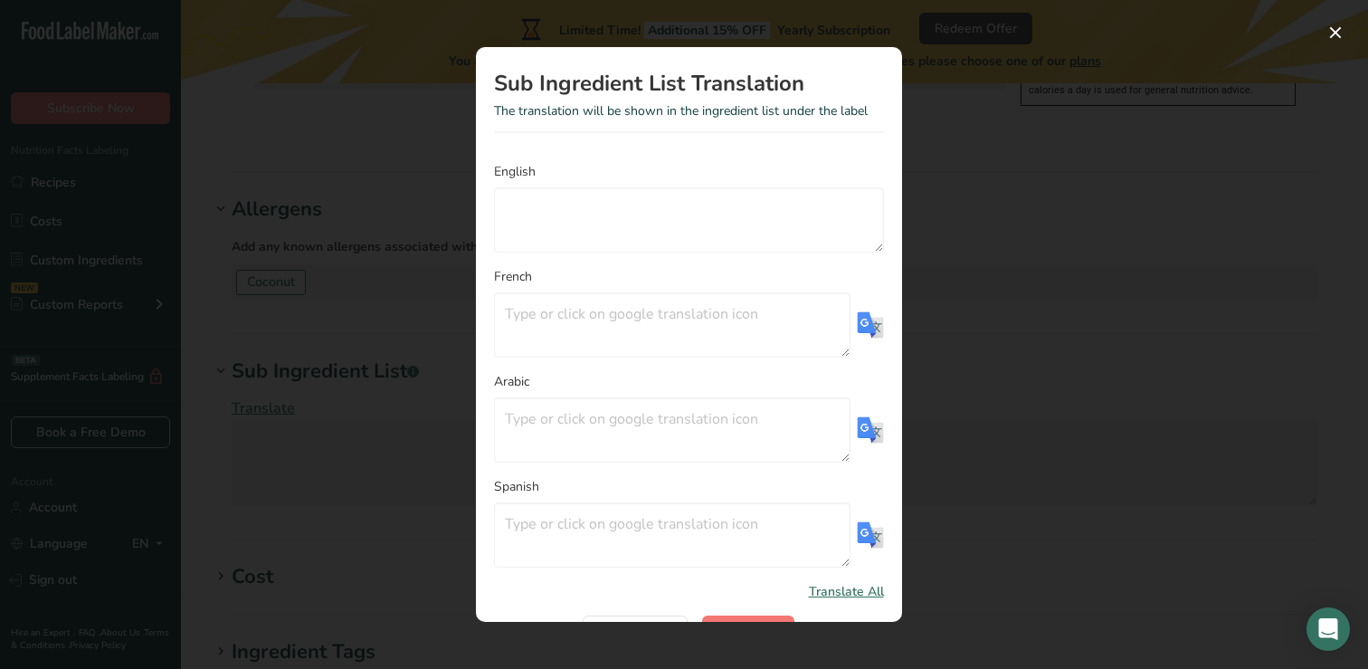
click at [301, 521] on div "Translation Modal" at bounding box center [684, 334] width 1368 height 669
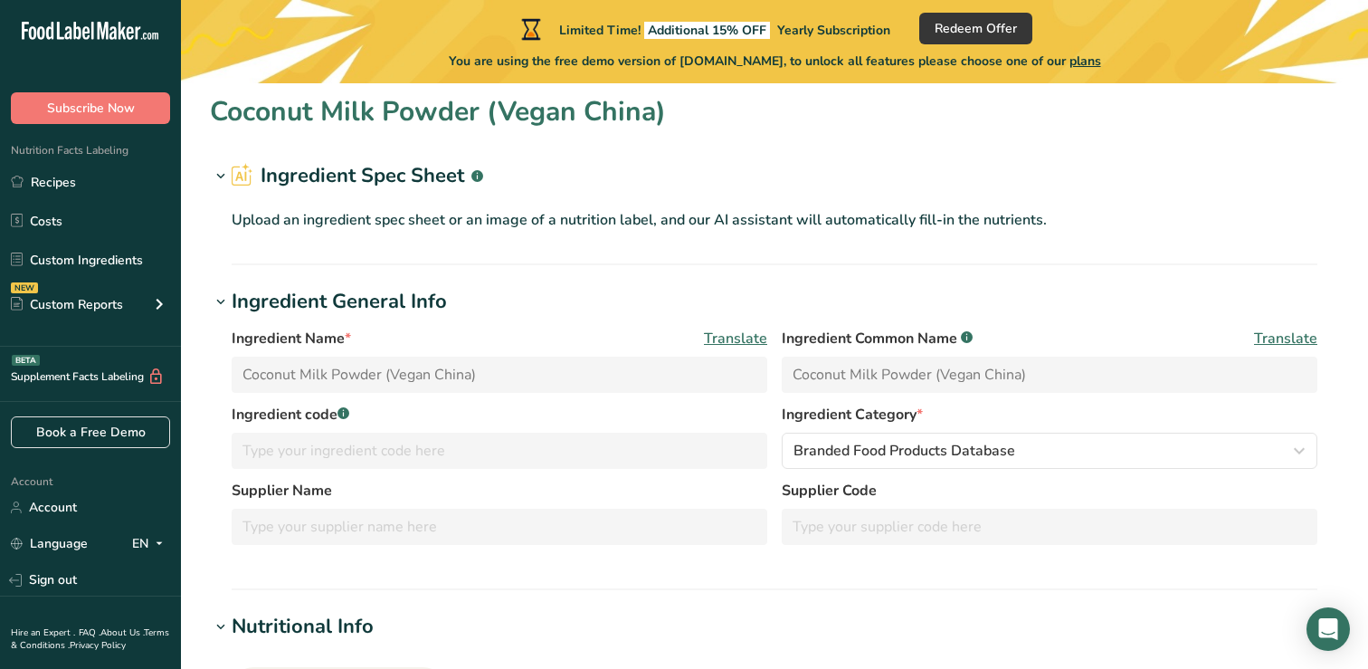
scroll to position [0, 0]
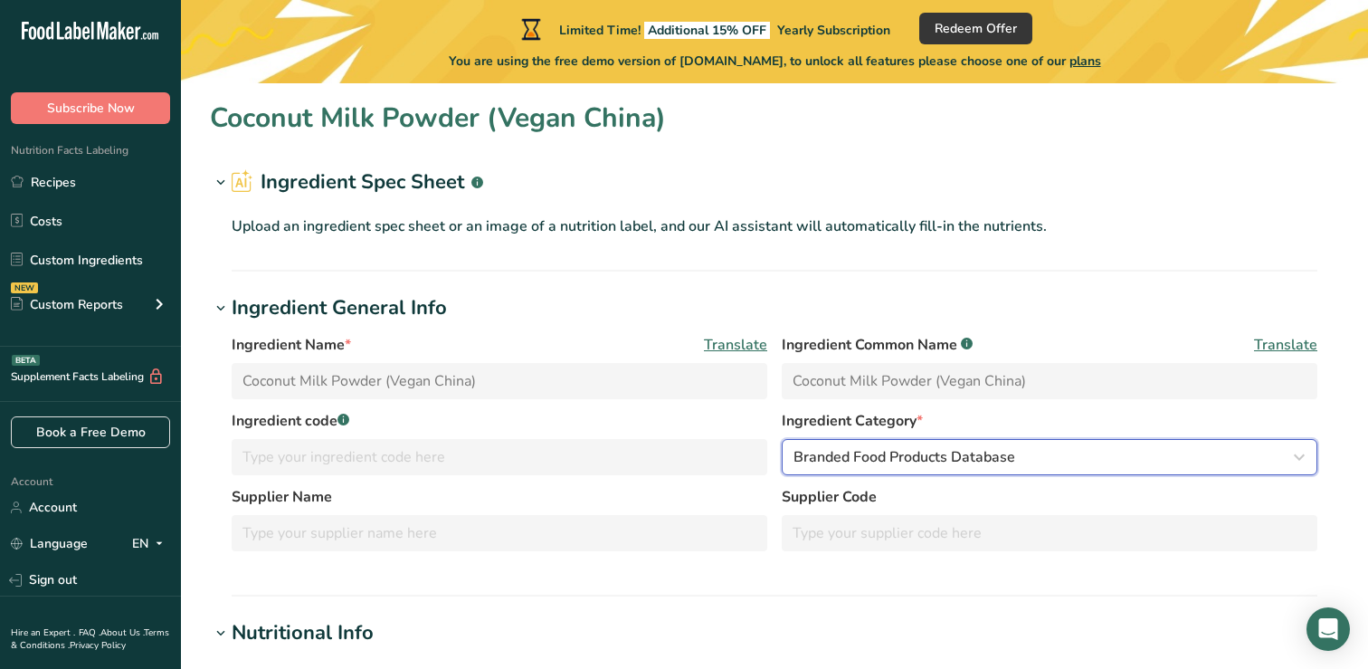
click at [847, 451] on span "Branded Food Products Database" at bounding box center [905, 457] width 222 height 22
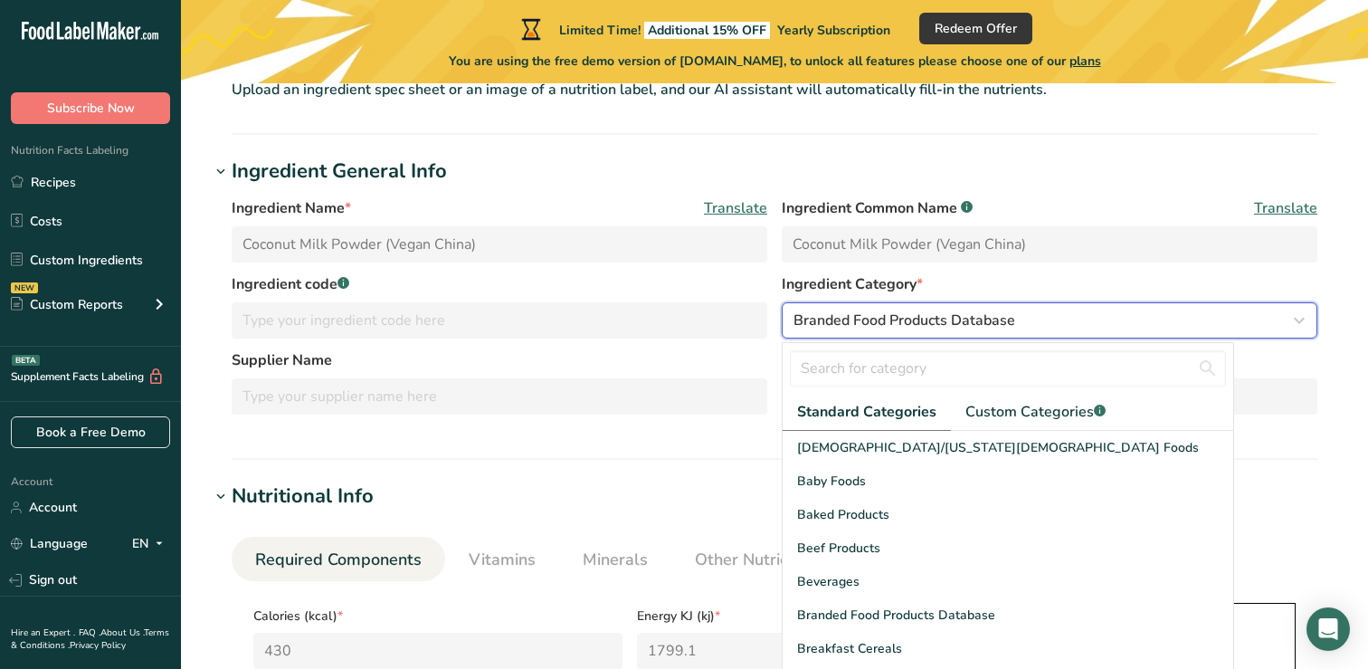
scroll to position [145, 0]
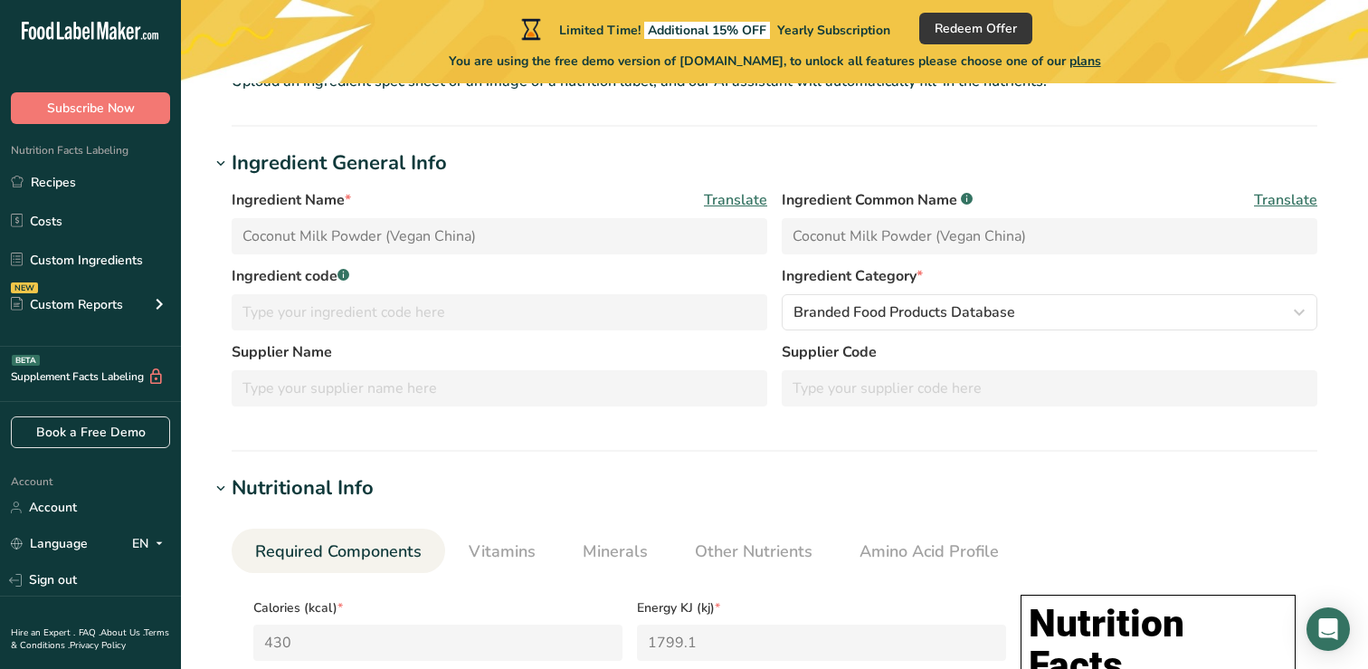
scroll to position [0, 0]
